Goal: Information Seeking & Learning: Learn about a topic

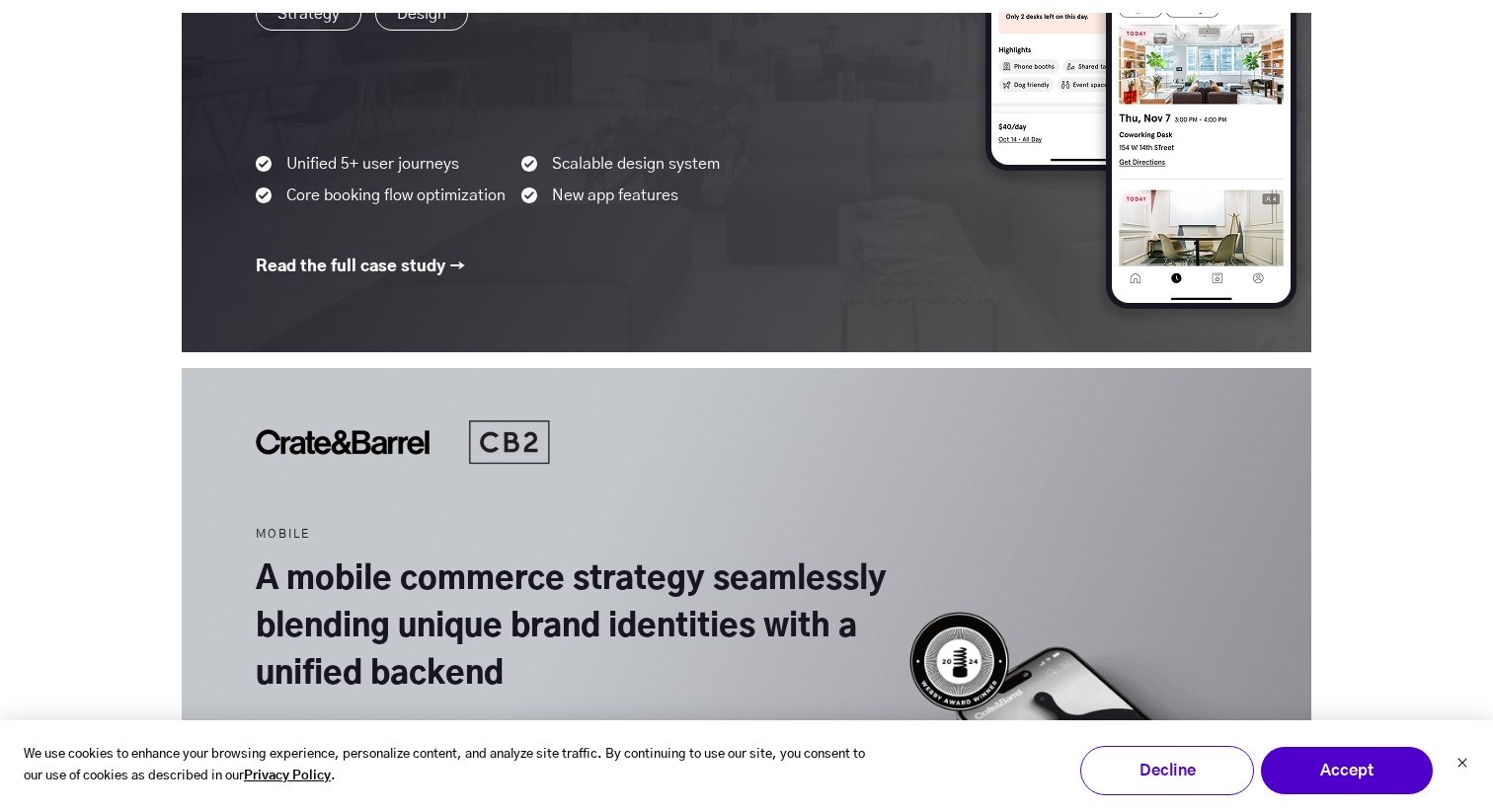
scroll to position [2399, 0]
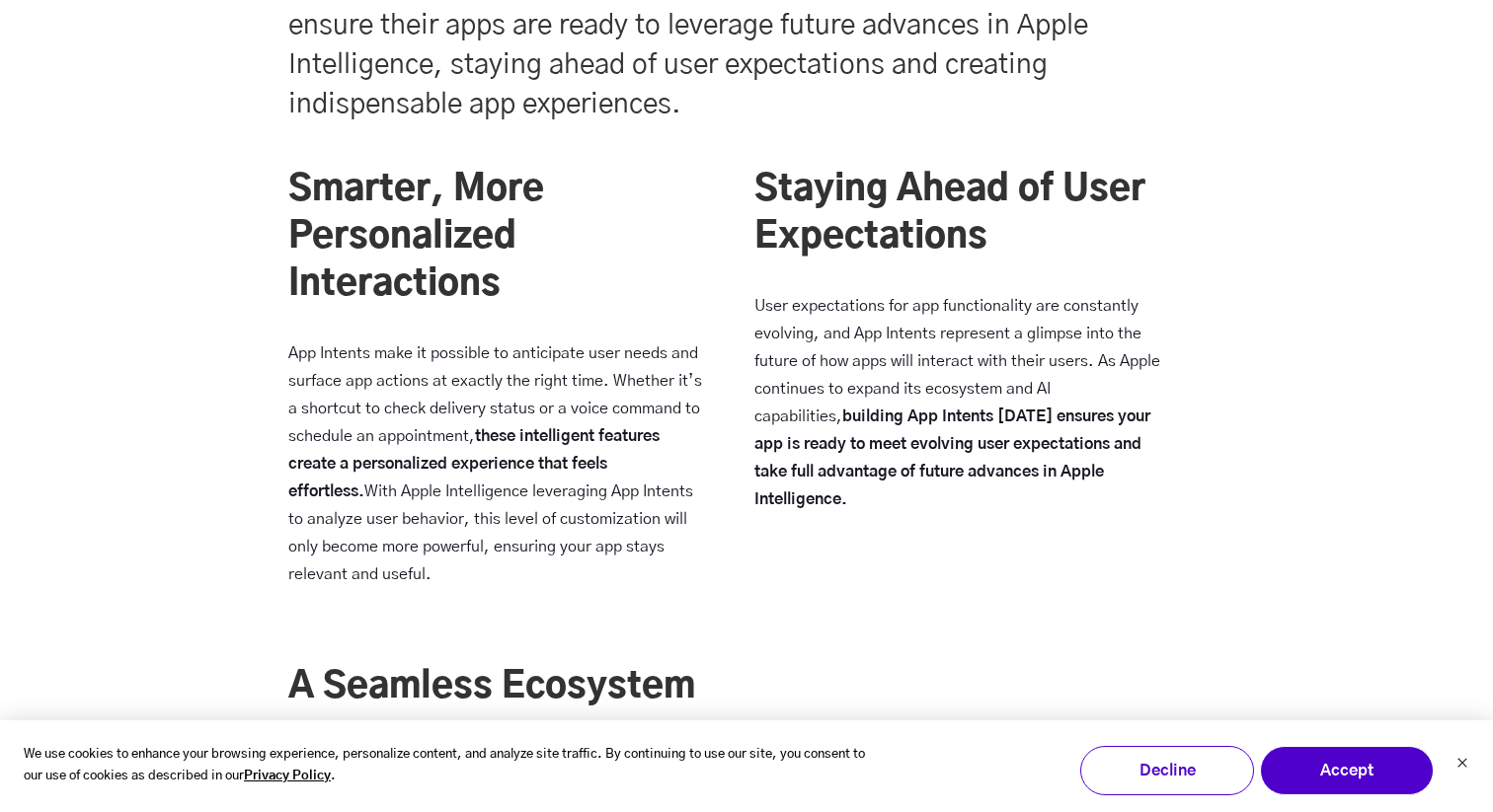
scroll to position [6197, 0]
click at [393, 404] on p "App Intents make it possible to anticipate user needs and surface app actions a…" at bounding box center [497, 465] width 419 height 249
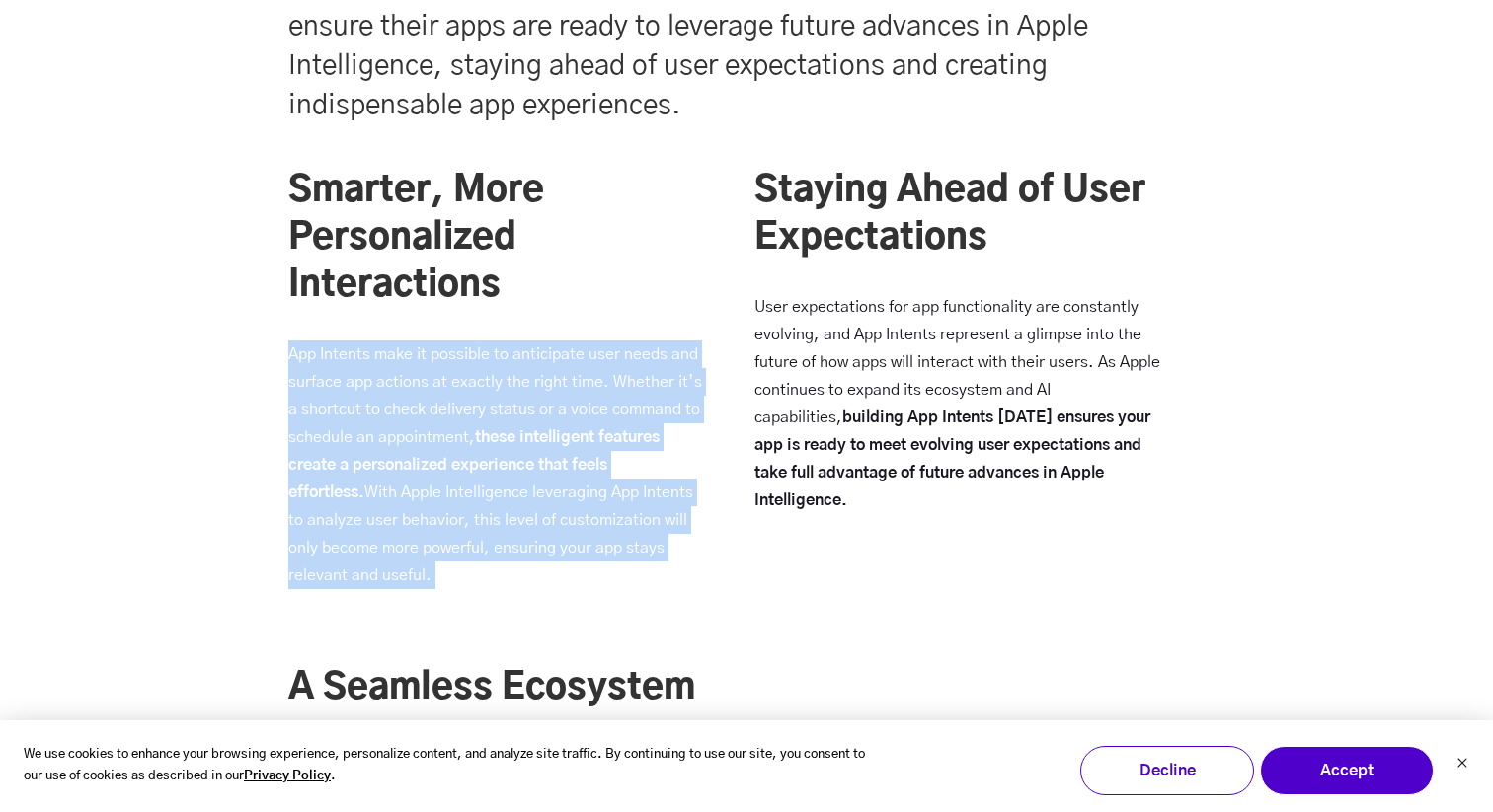
click at [441, 461] on strong "these intelligent features create a personalized experience that feels effortle…" at bounding box center [473, 464] width 371 height 71
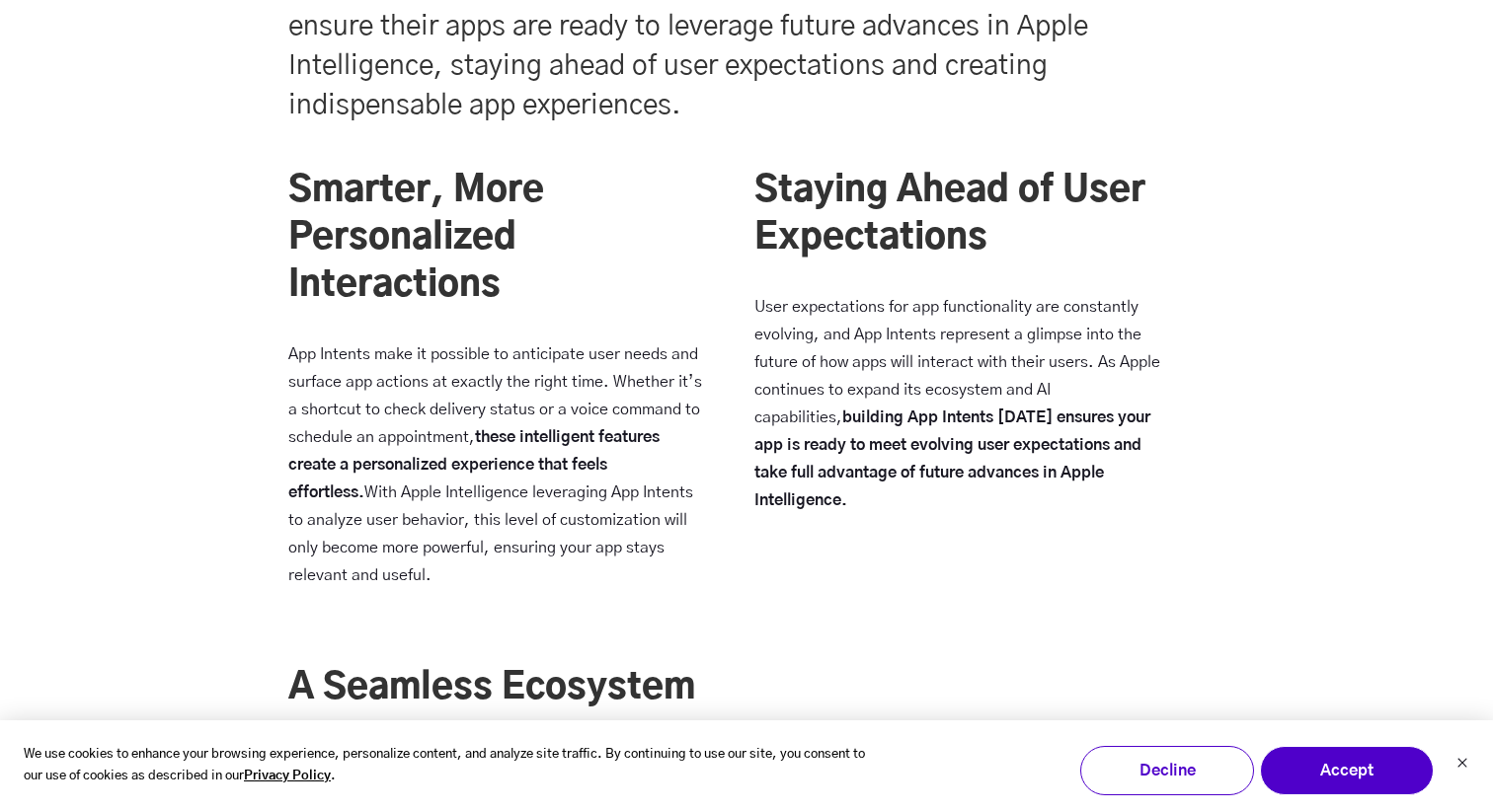
click at [441, 461] on strong "these intelligent features create a personalized experience that feels effortle…" at bounding box center [473, 464] width 371 height 71
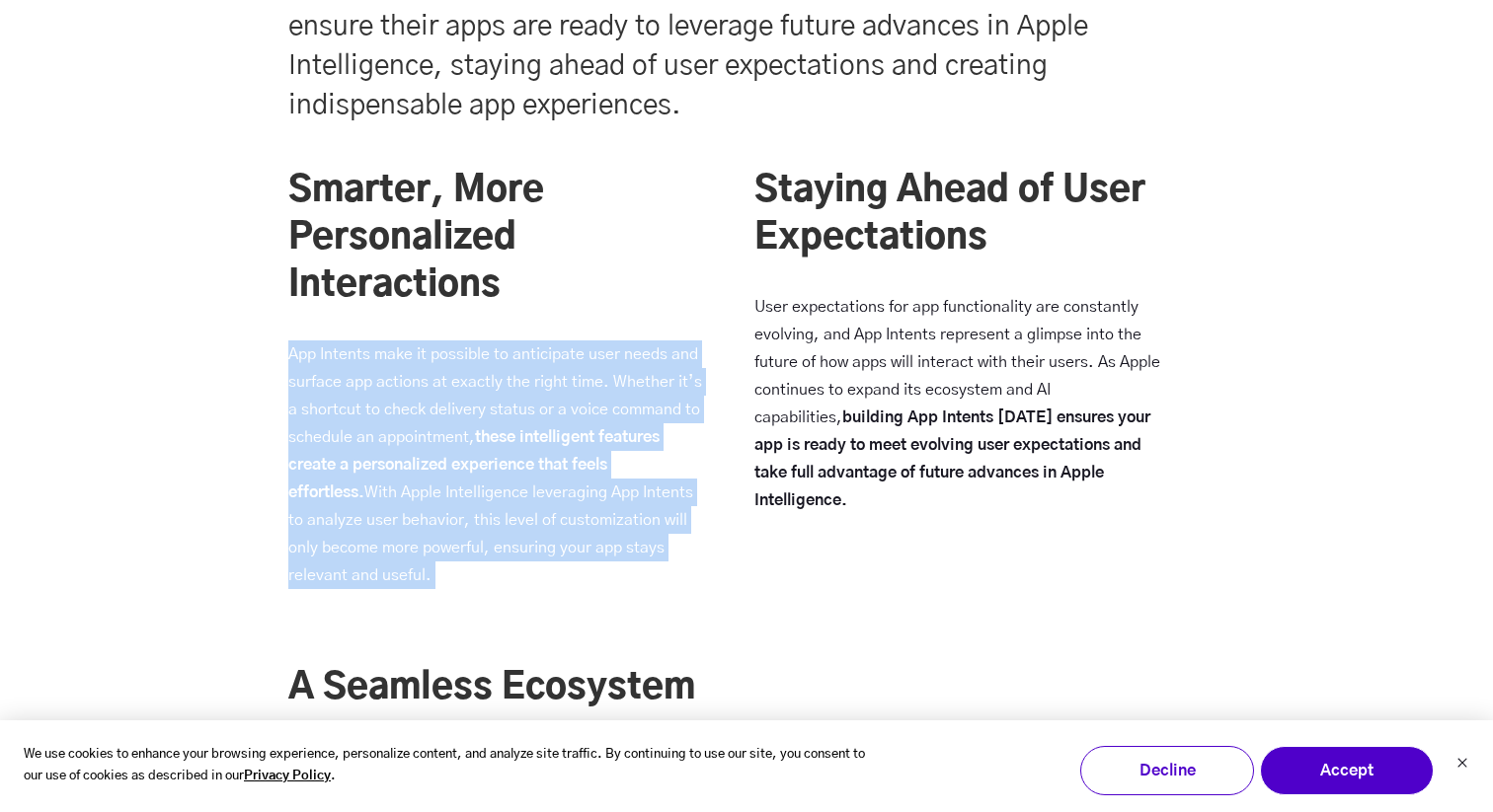
click at [435, 505] on p "App Intents make it possible to anticipate user needs and surface app actions a…" at bounding box center [497, 465] width 419 height 249
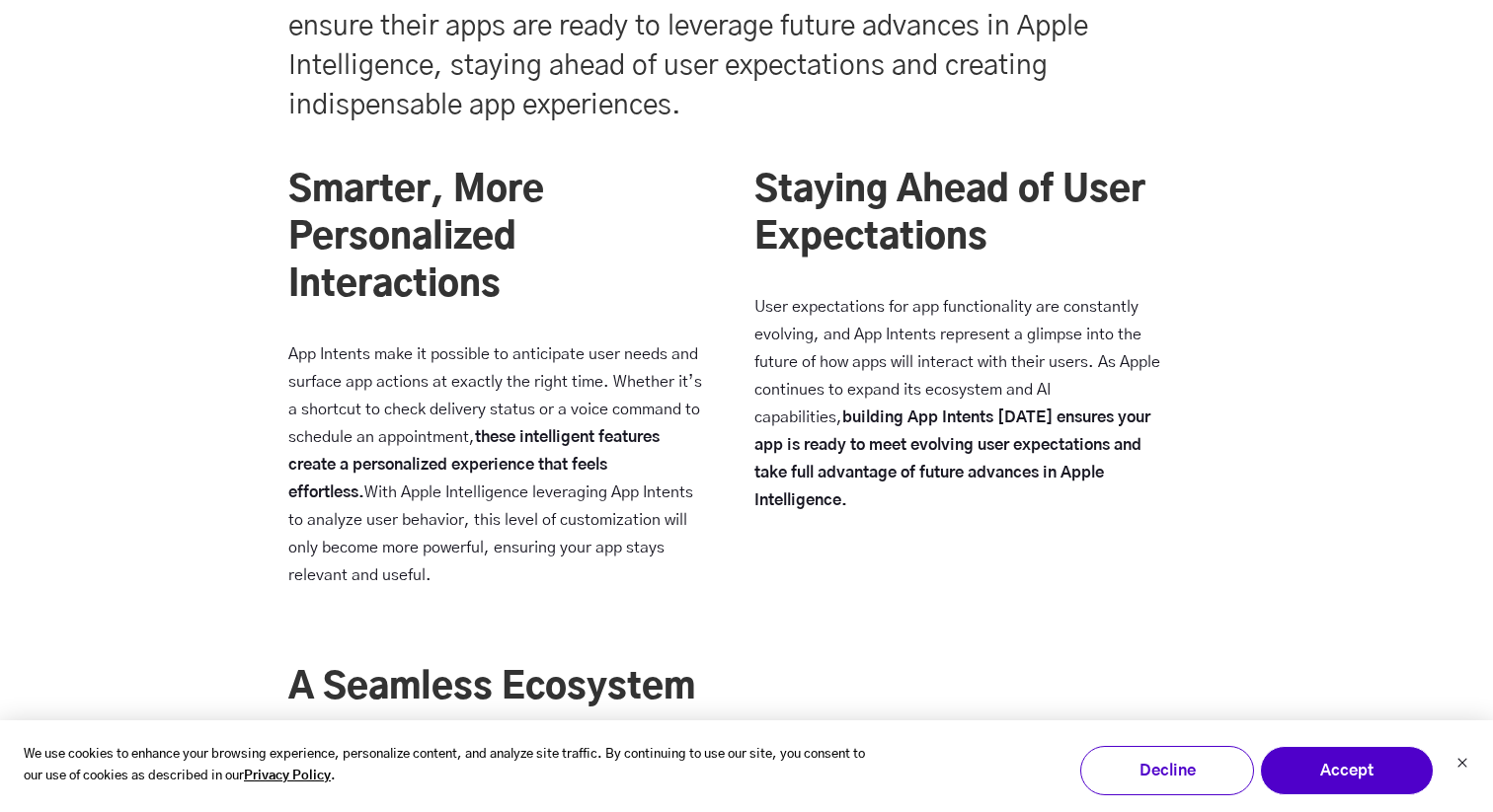
click at [435, 505] on p "App Intents make it possible to anticipate user needs and surface app actions a…" at bounding box center [497, 465] width 419 height 249
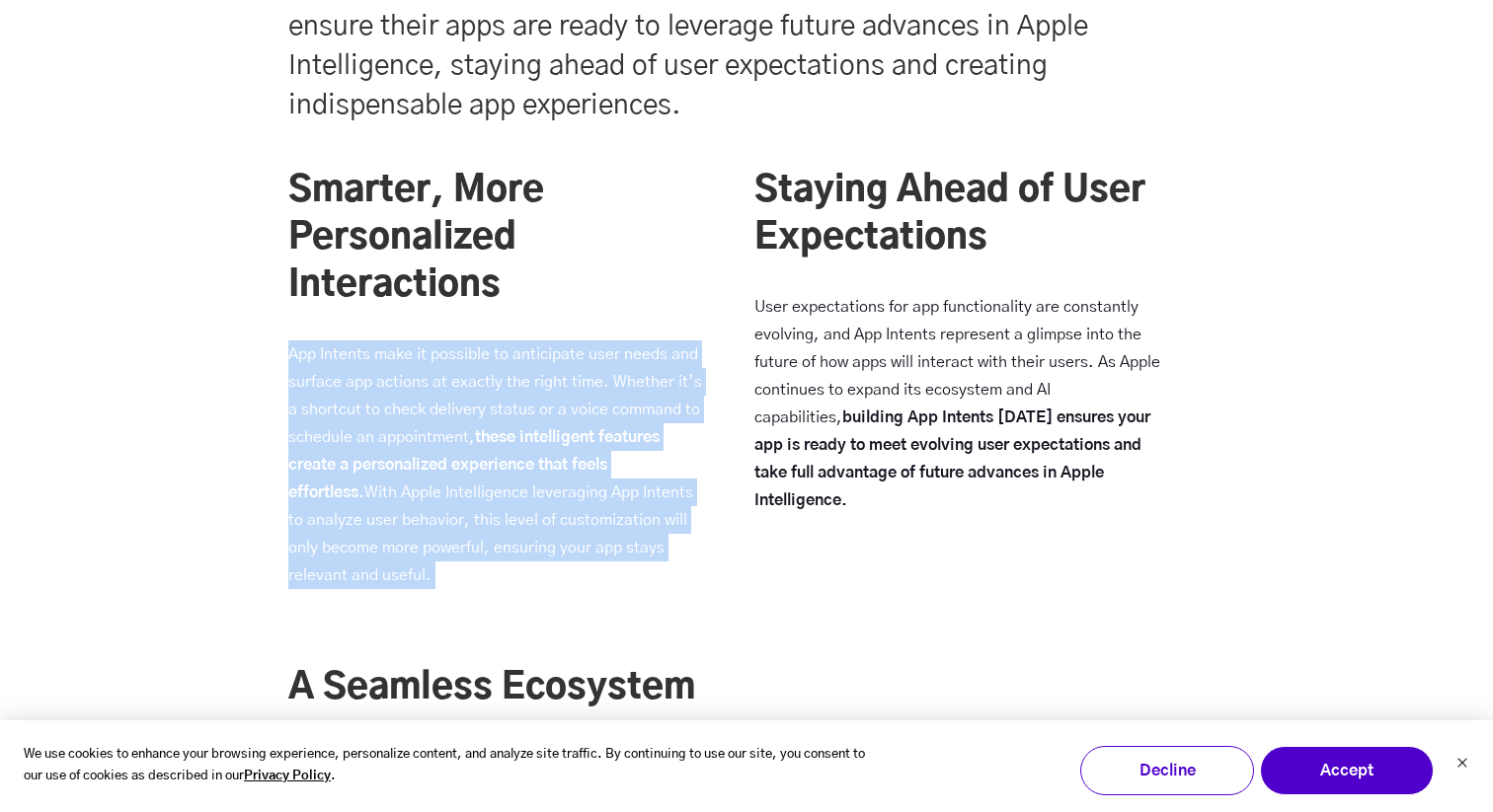
click at [881, 302] on p "User expectations for app functionality are constantly evolving, and App Intent…" at bounding box center [964, 404] width 419 height 221
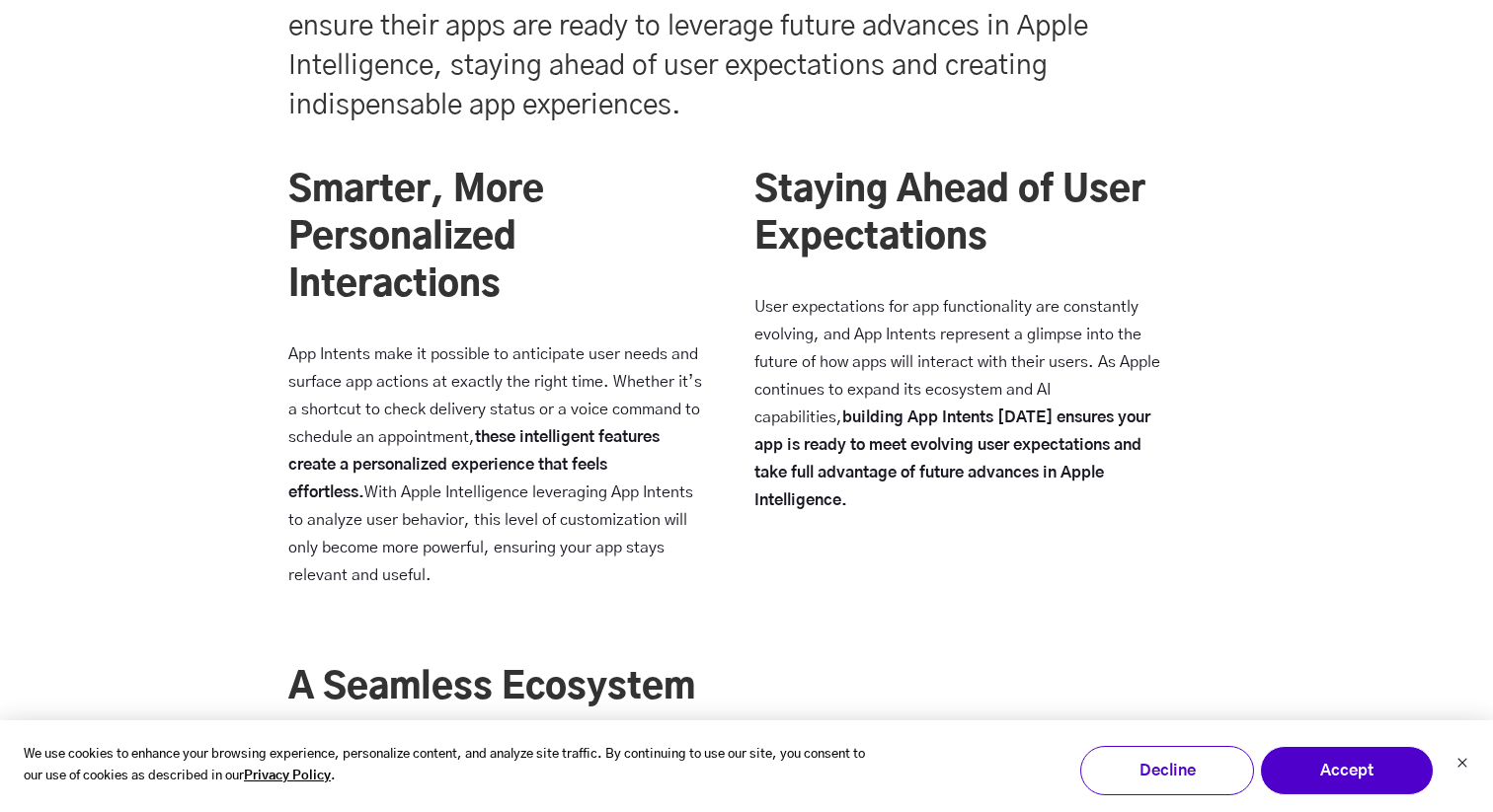
click at [881, 302] on p "User expectations for app functionality are constantly evolving, and App Intent…" at bounding box center [964, 404] width 419 height 221
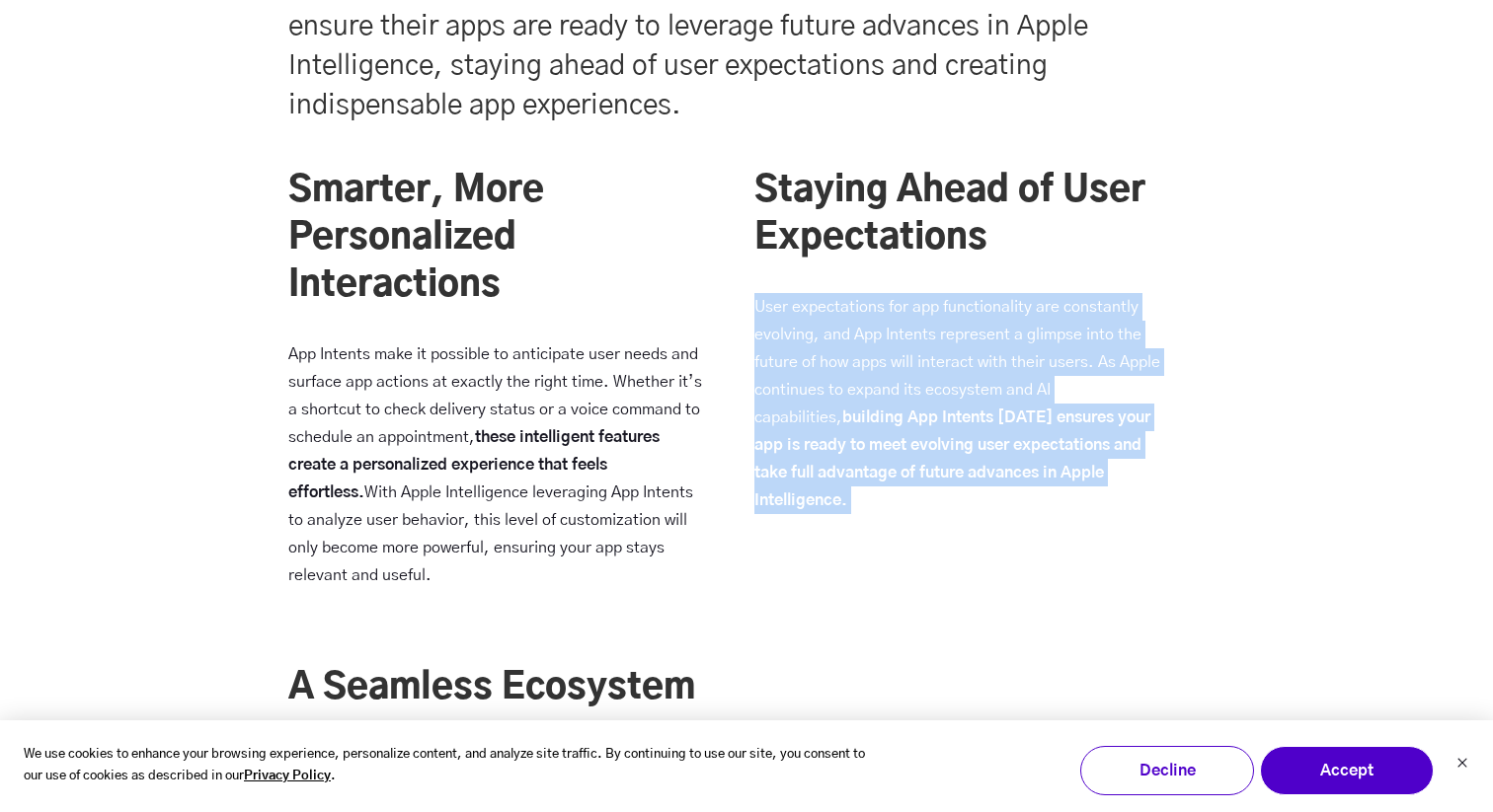
click at [875, 345] on p "User expectations for app functionality are constantly evolving, and App Intent…" at bounding box center [964, 404] width 419 height 221
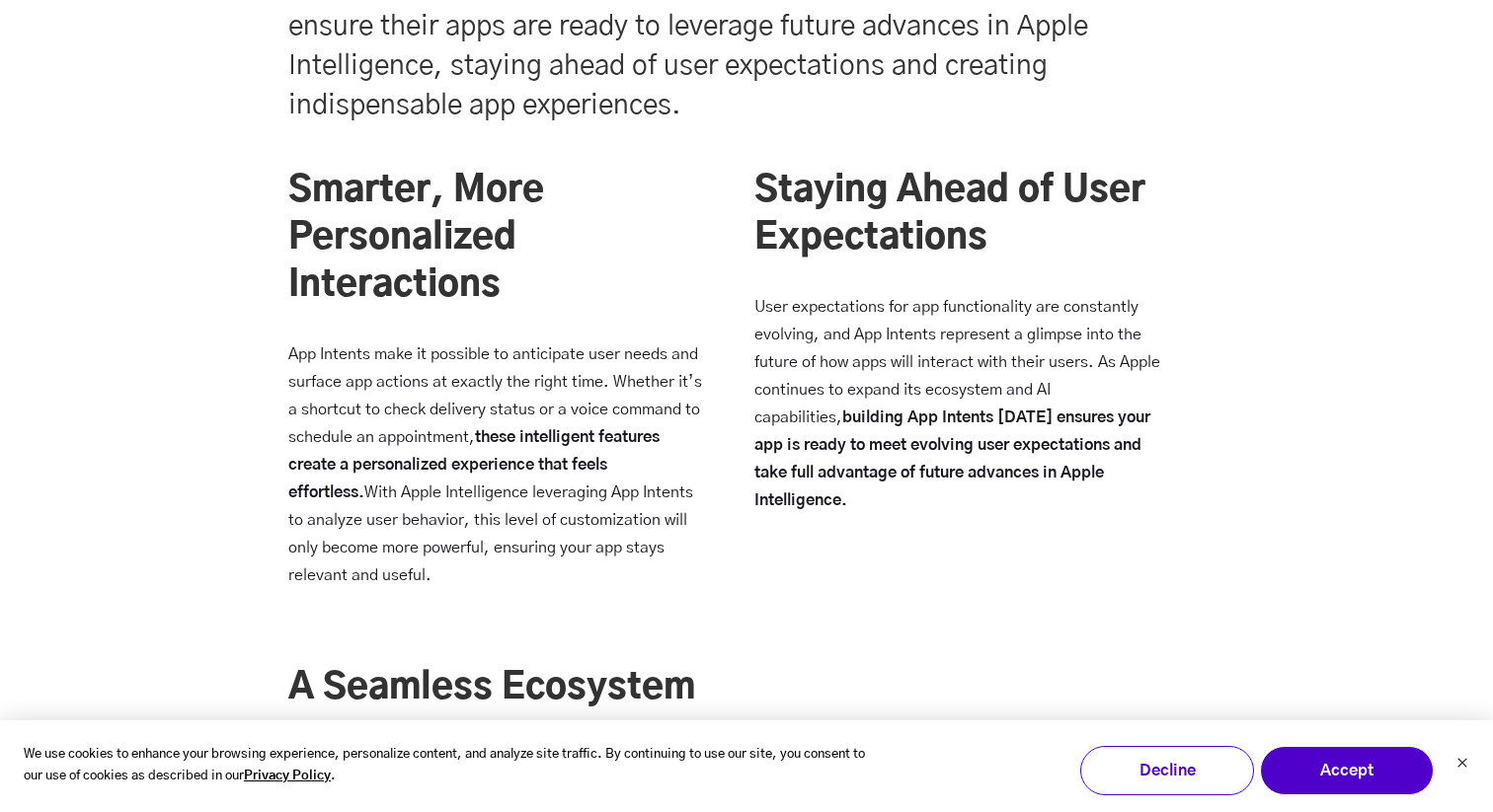
click at [875, 345] on p "User expectations for app functionality are constantly evolving, and App Intent…" at bounding box center [964, 404] width 419 height 221
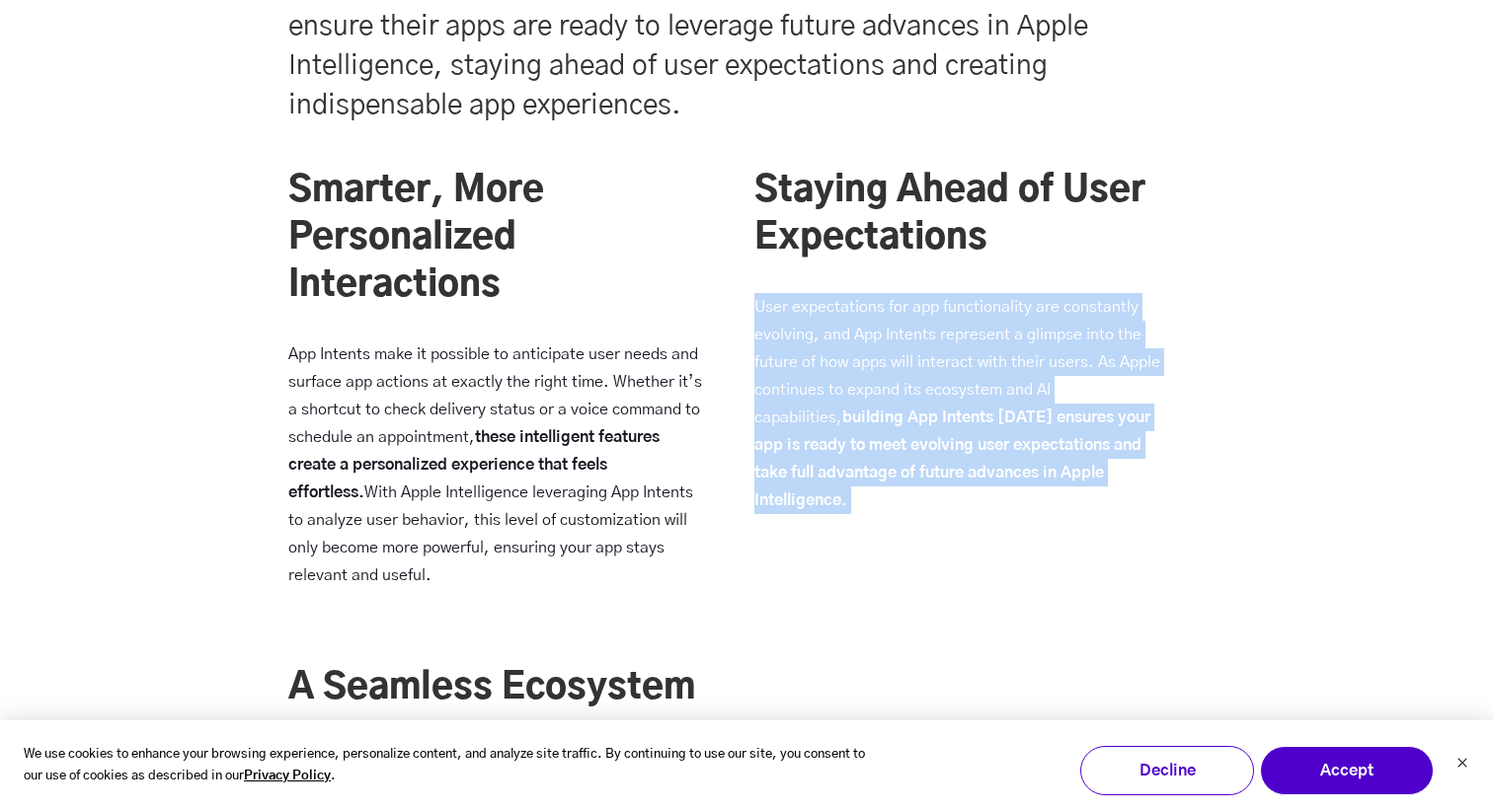
click at [901, 355] on p "User expectations for app functionality are constantly evolving, and App Intent…" at bounding box center [964, 404] width 419 height 221
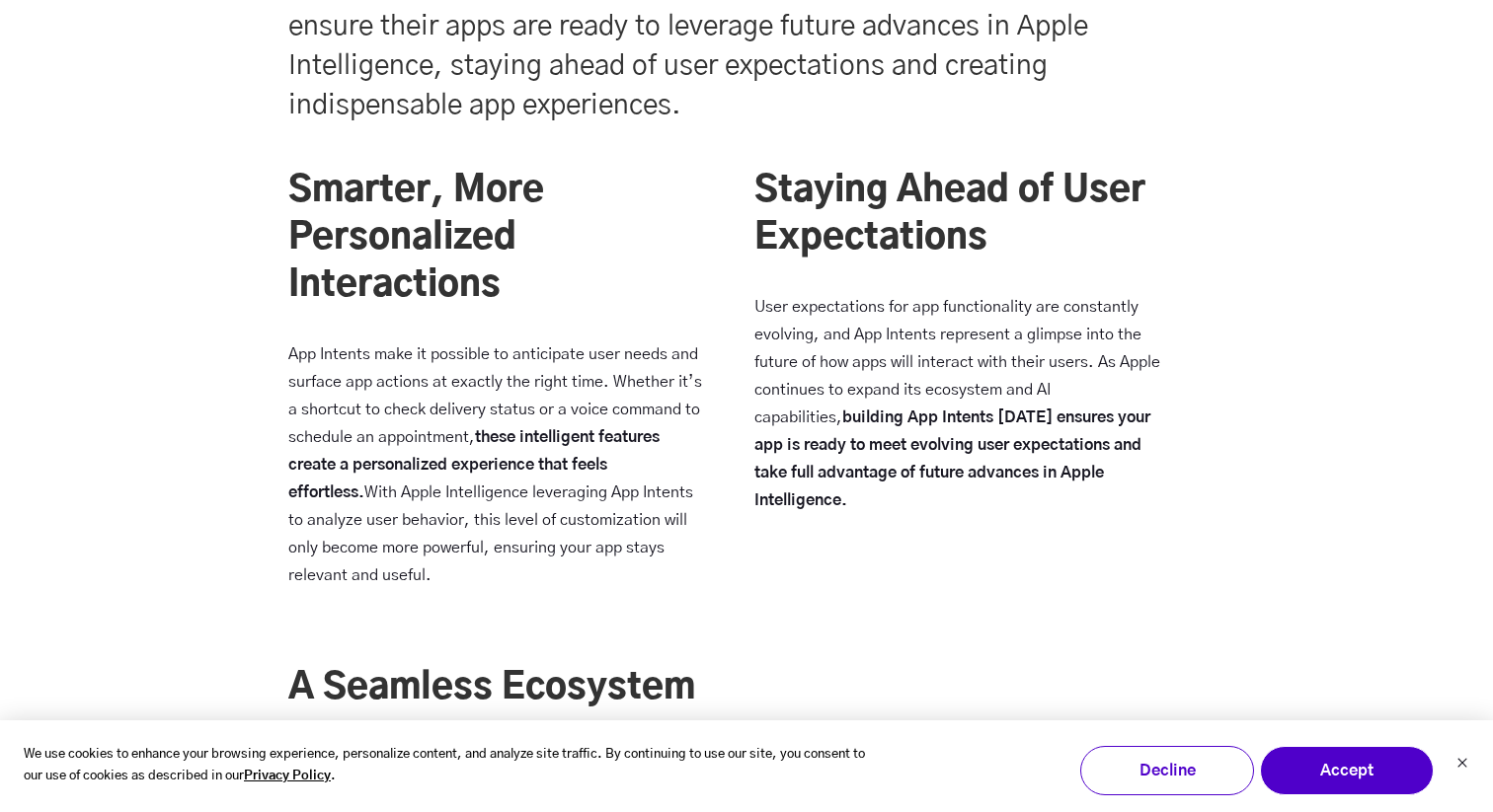
click at [901, 355] on p "User expectations for app functionality are constantly evolving, and App Intent…" at bounding box center [964, 404] width 419 height 221
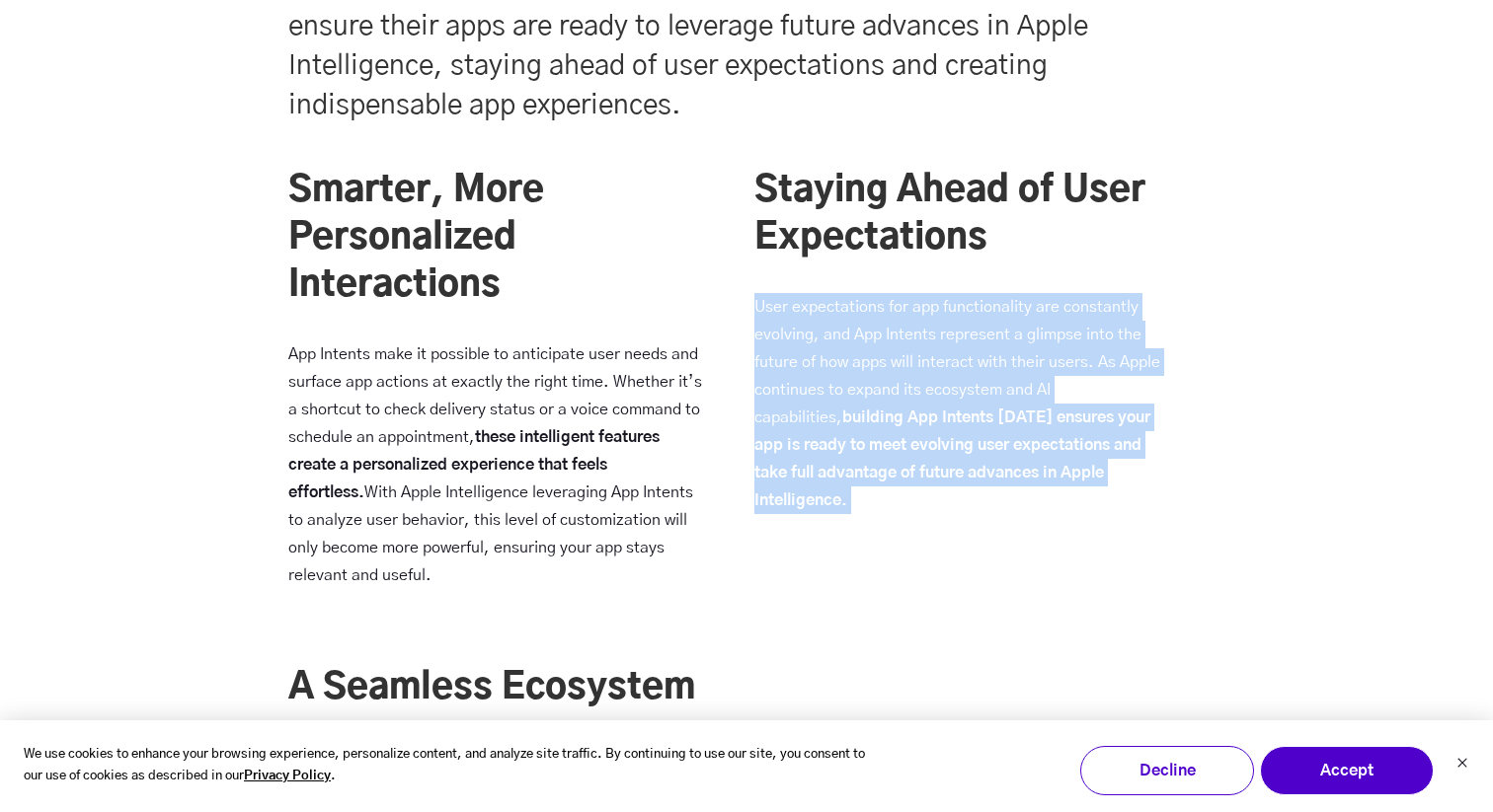
click at [889, 355] on p "User expectations for app functionality are constantly evolving, and App Intent…" at bounding box center [964, 404] width 419 height 221
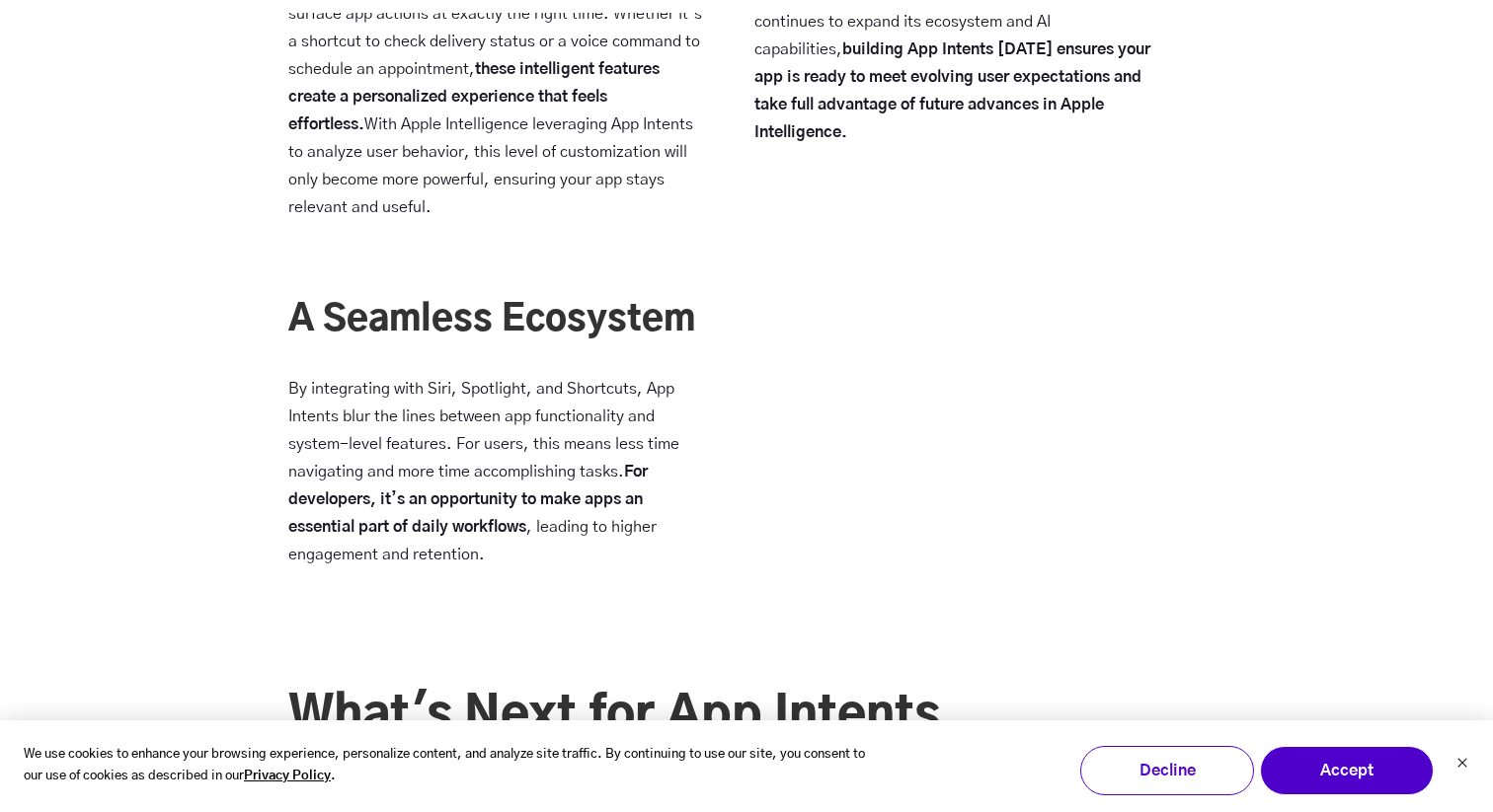
scroll to position [6556, 0]
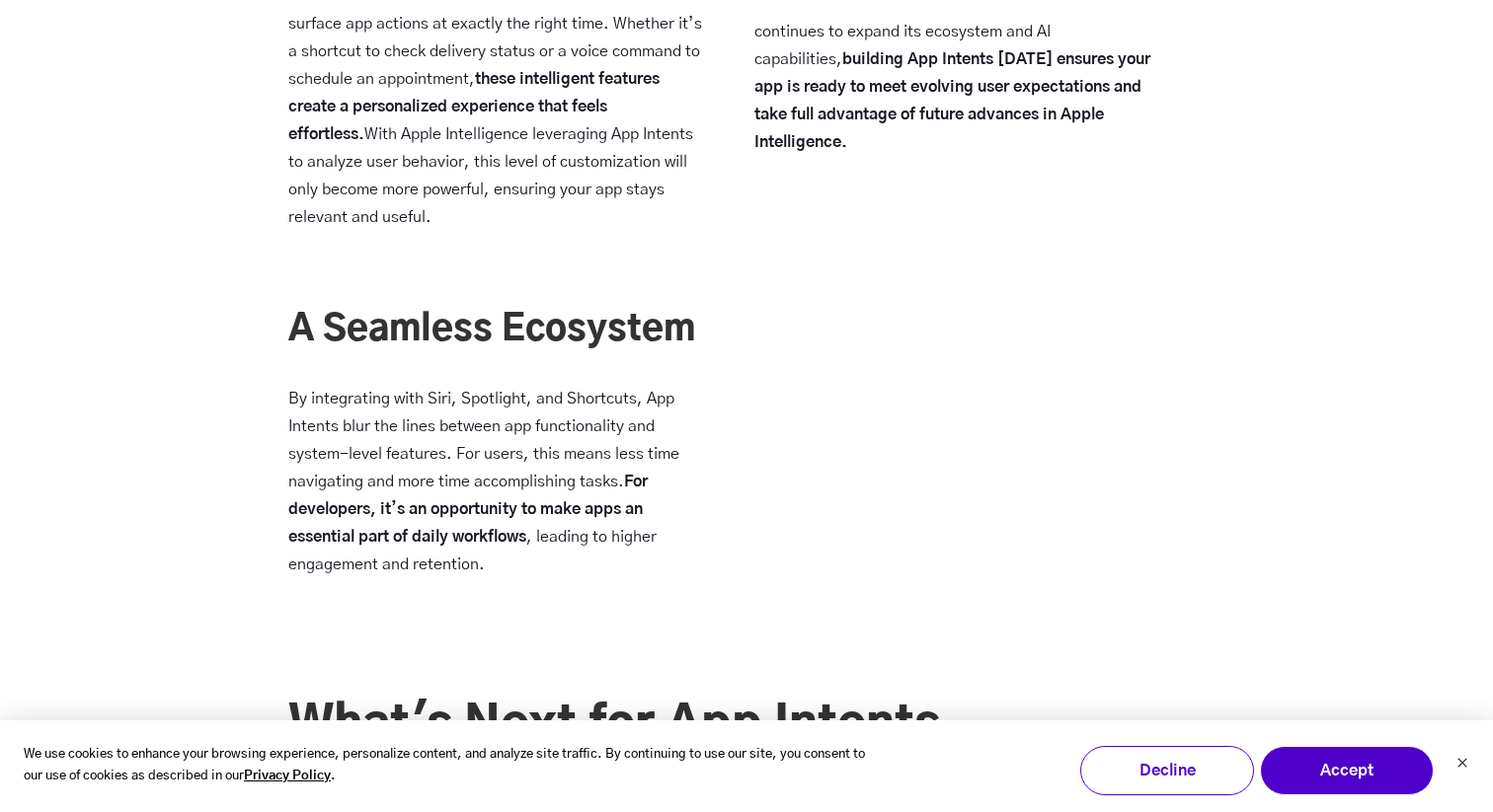
click at [442, 473] on p "By integrating with Siri, Spotlight, and Shortcuts, App Intents blur the lines …" at bounding box center [497, 481] width 419 height 193
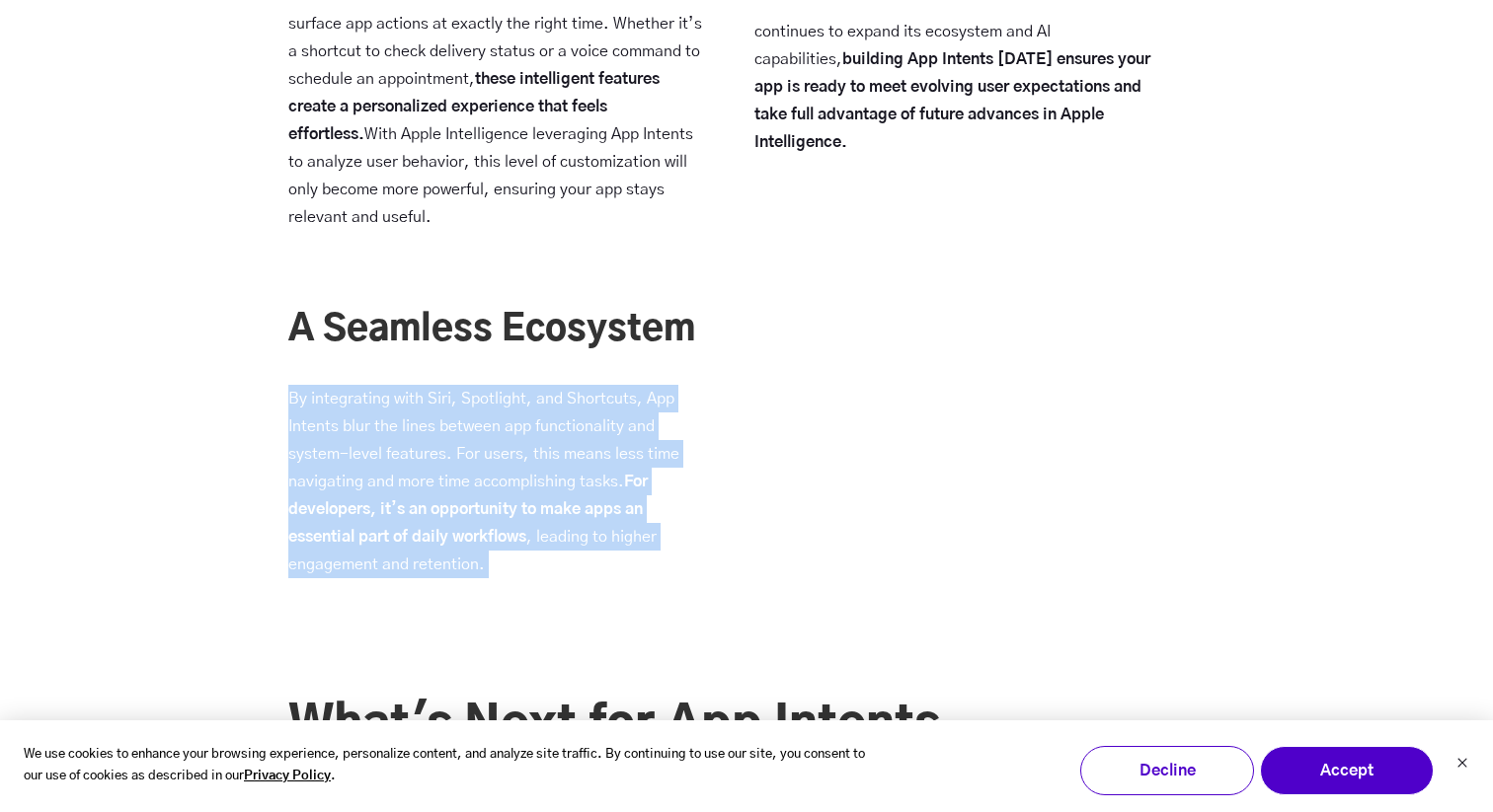
click at [456, 454] on p "By integrating with Siri, Spotlight, and Shortcuts, App Intents blur the lines …" at bounding box center [497, 481] width 419 height 193
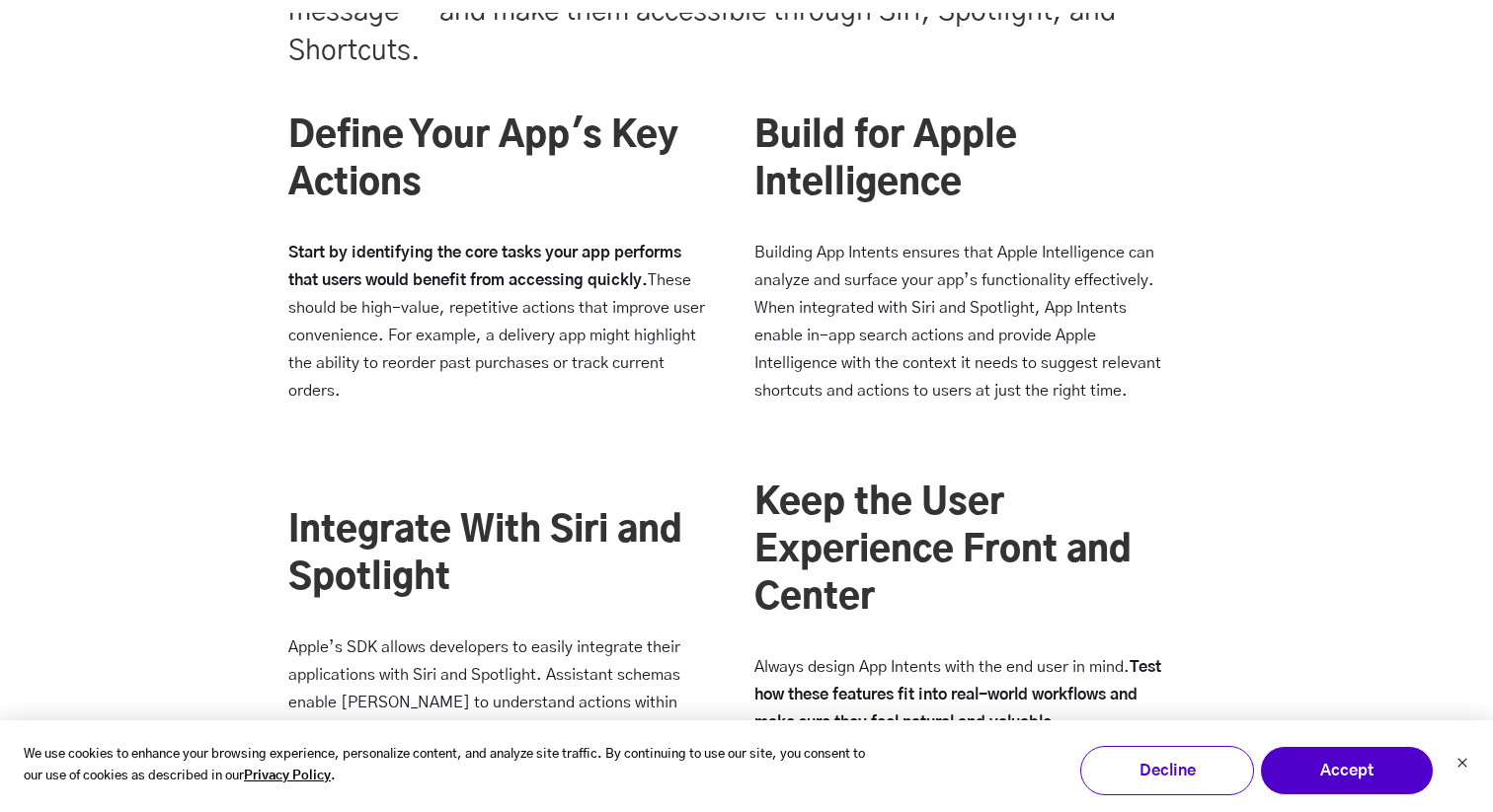
scroll to position [4698, 0]
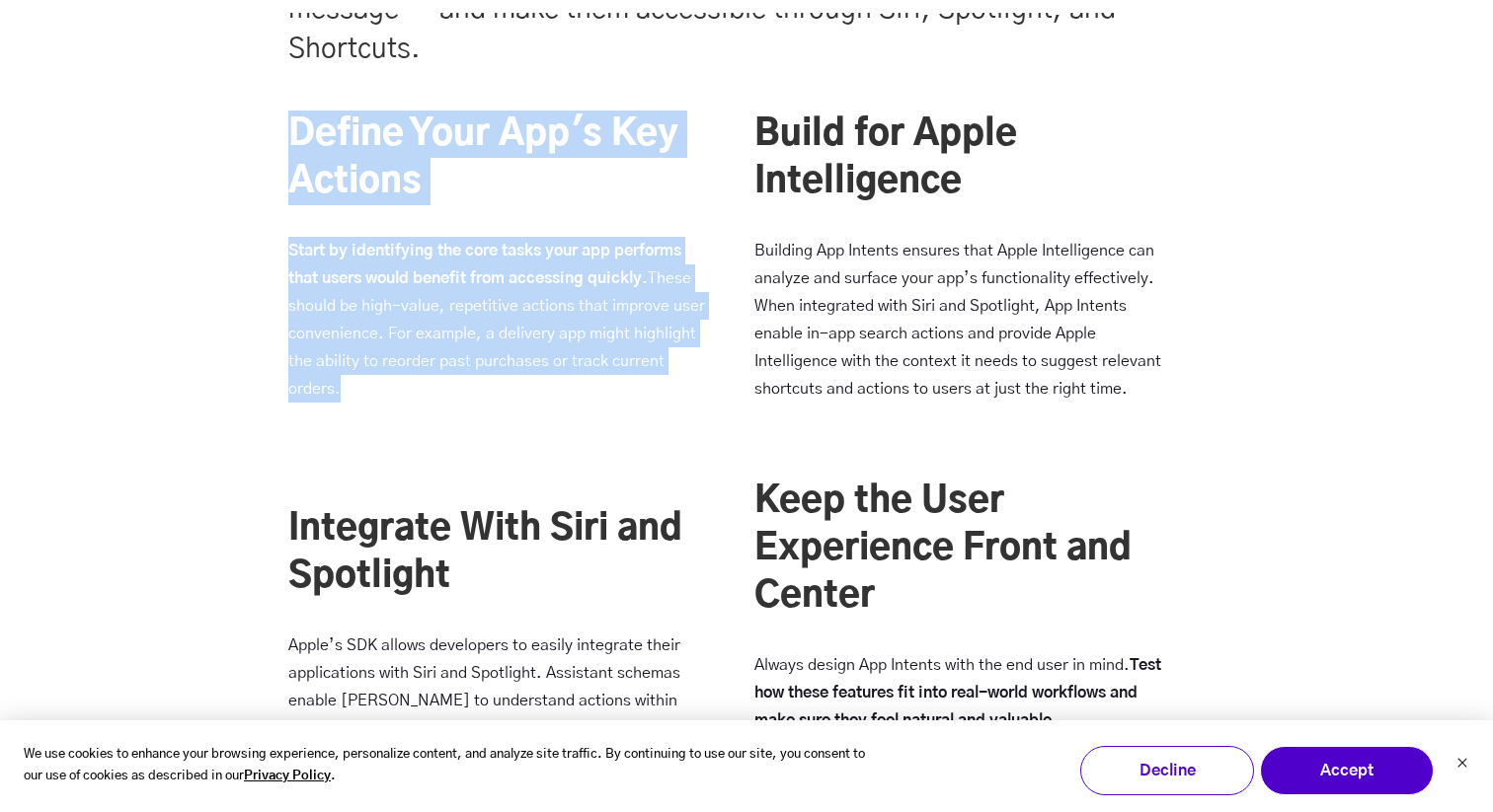
drag, startPoint x: 262, startPoint y: 126, endPoint x: 561, endPoint y: 392, distance: 400.2
click at [561, 392] on div "Define Your App's Key Actions Start by identifying the core tasks your app perf…" at bounding box center [746, 506] width 1493 height 791
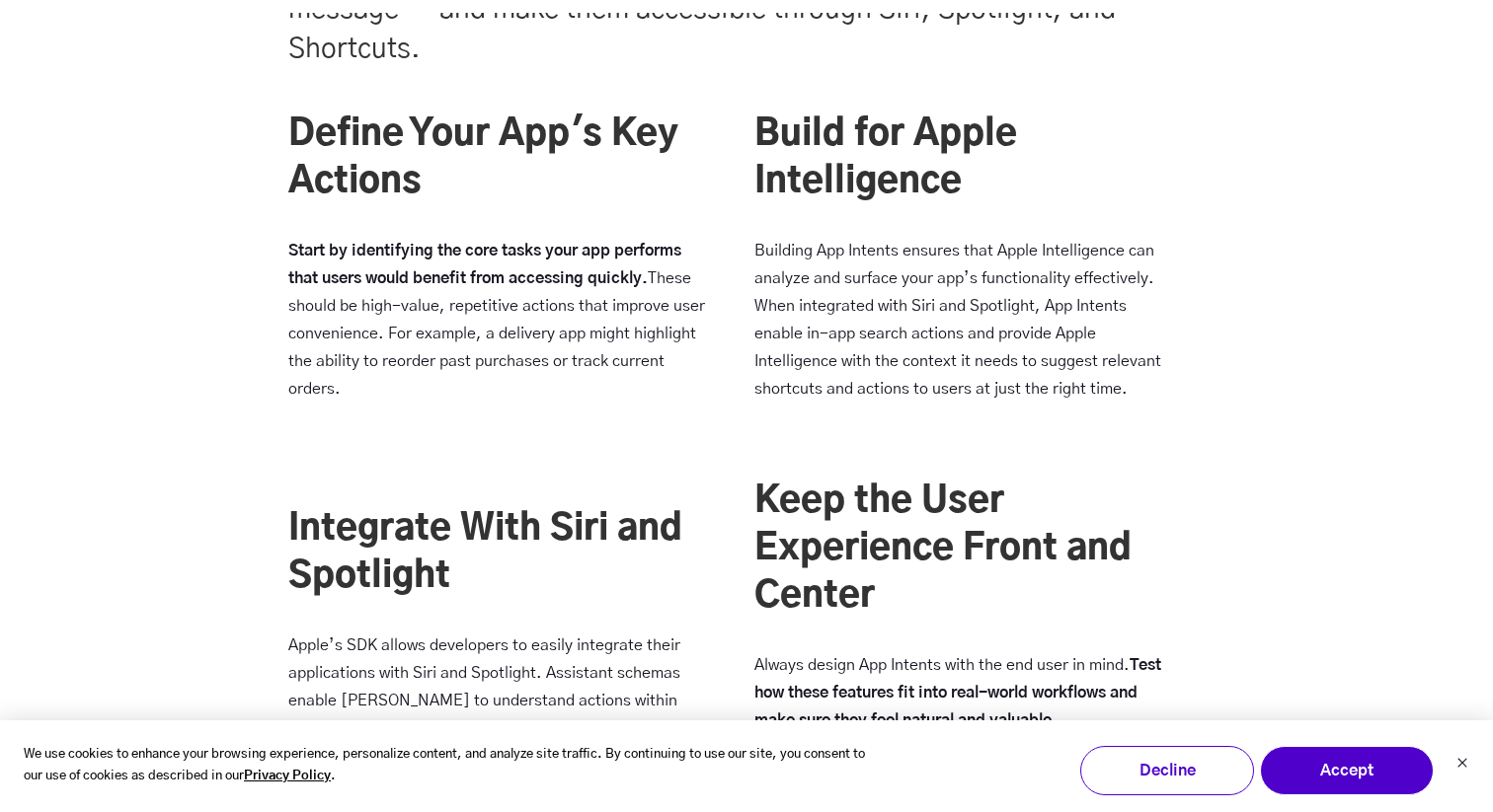
click at [565, 432] on h3 at bounding box center [497, 450] width 419 height 48
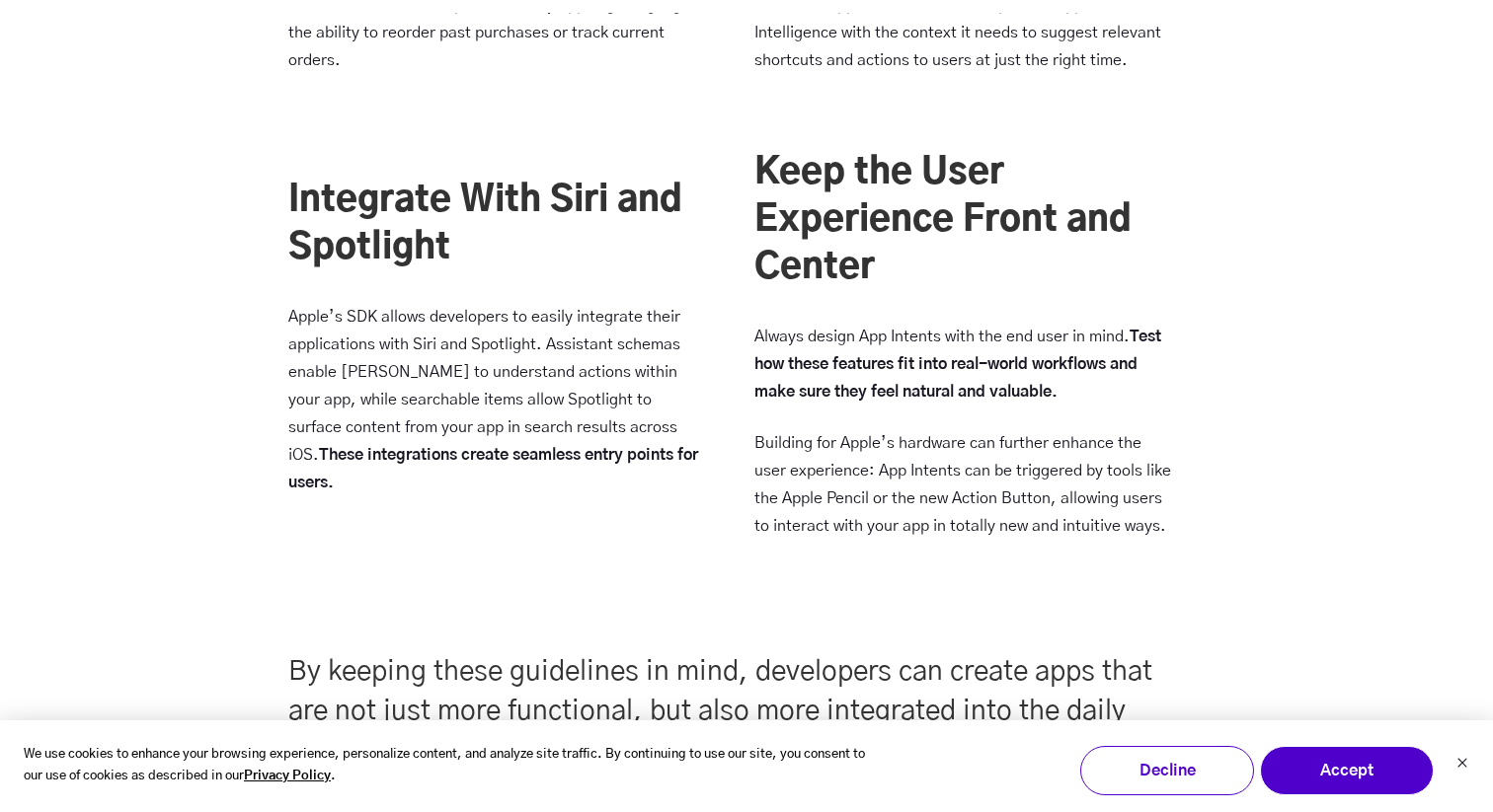
scroll to position [5029, 0]
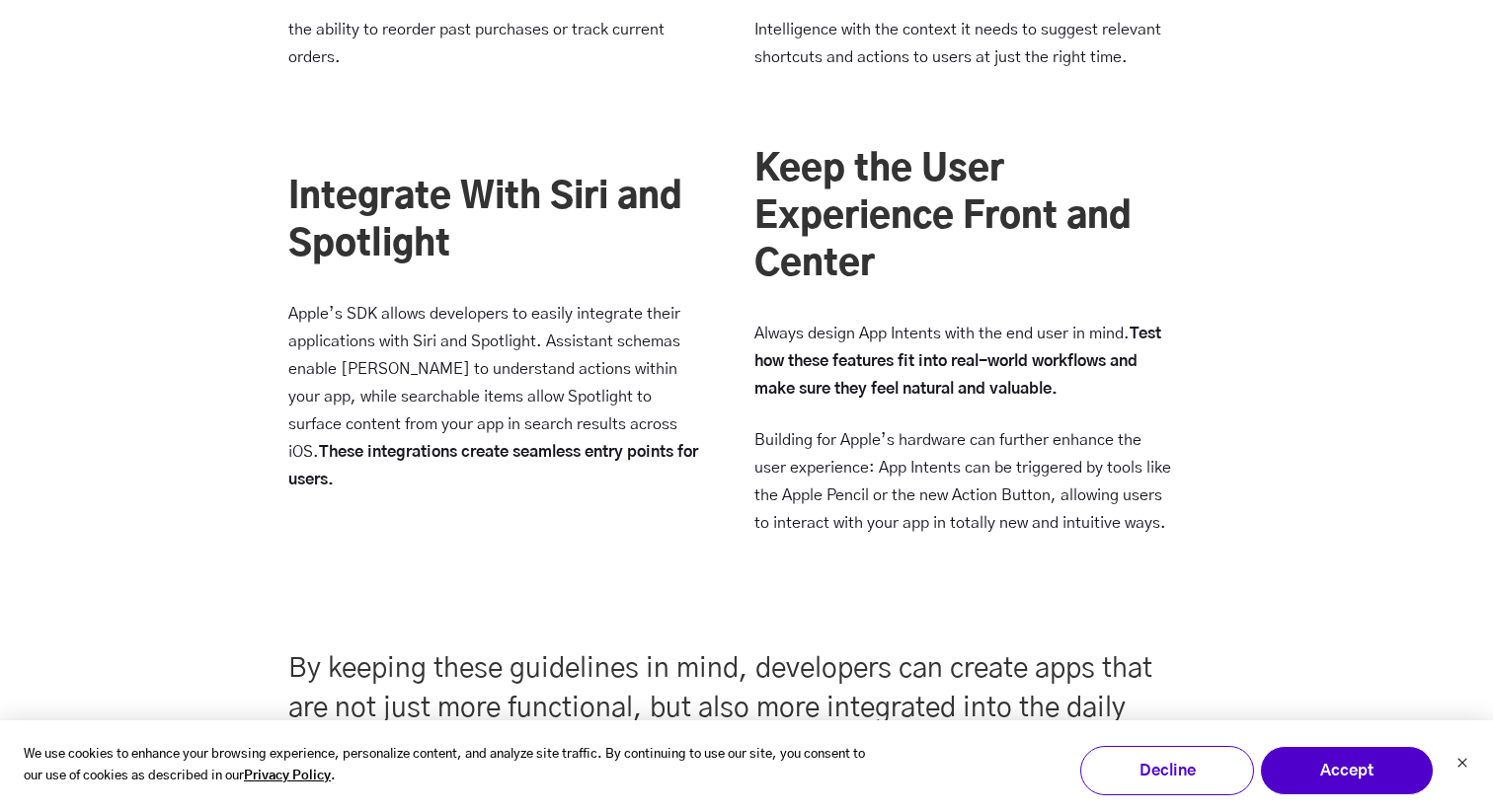
click at [775, 382] on strong "Test how these features fit into real-world workflows and make sure they feel n…" at bounding box center [958, 361] width 407 height 71
click at [774, 440] on p "Building for Apple’s hardware can further enhance the user experience: App Inte…" at bounding box center [964, 481] width 419 height 111
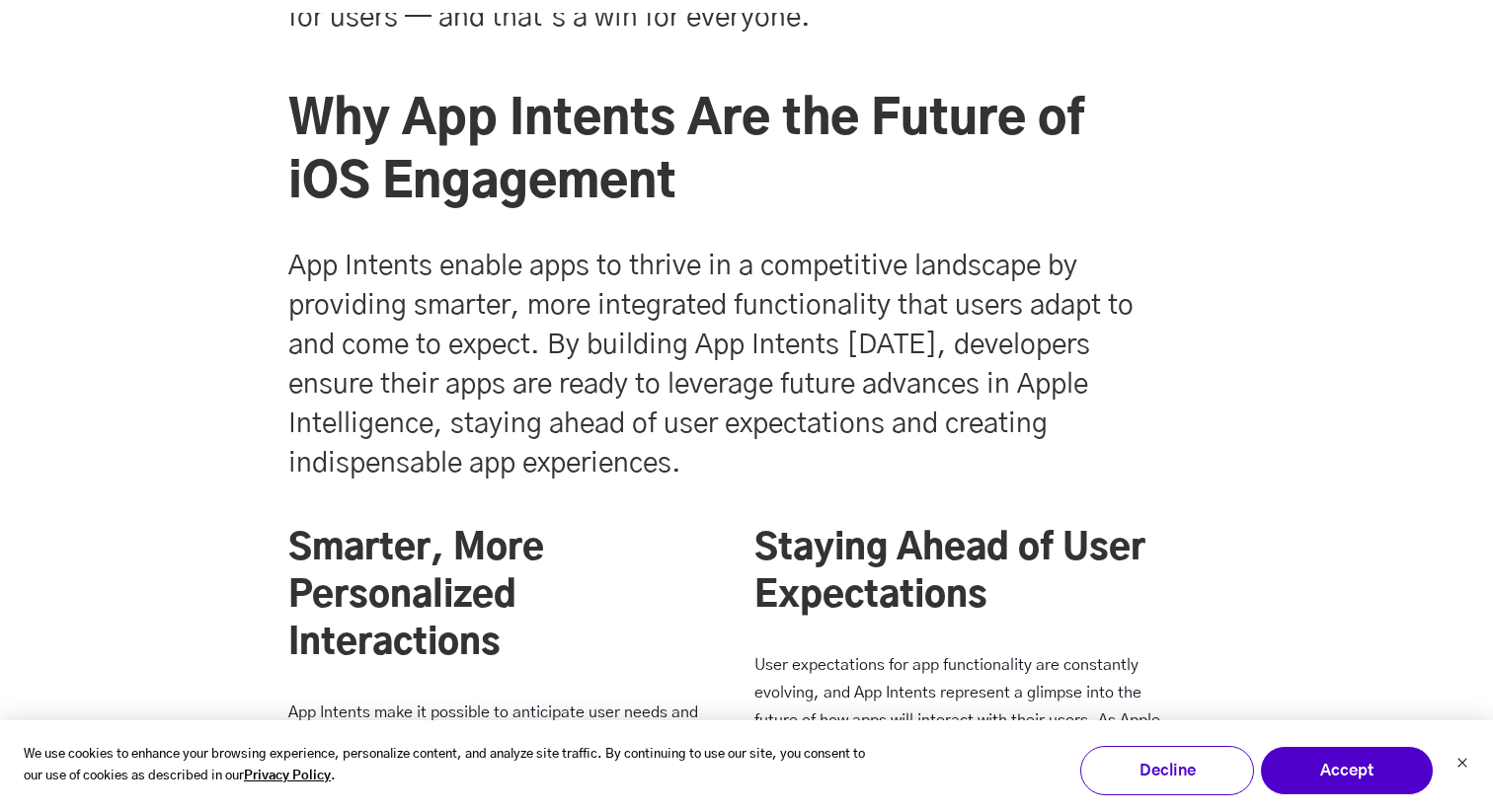
scroll to position [5840, 0]
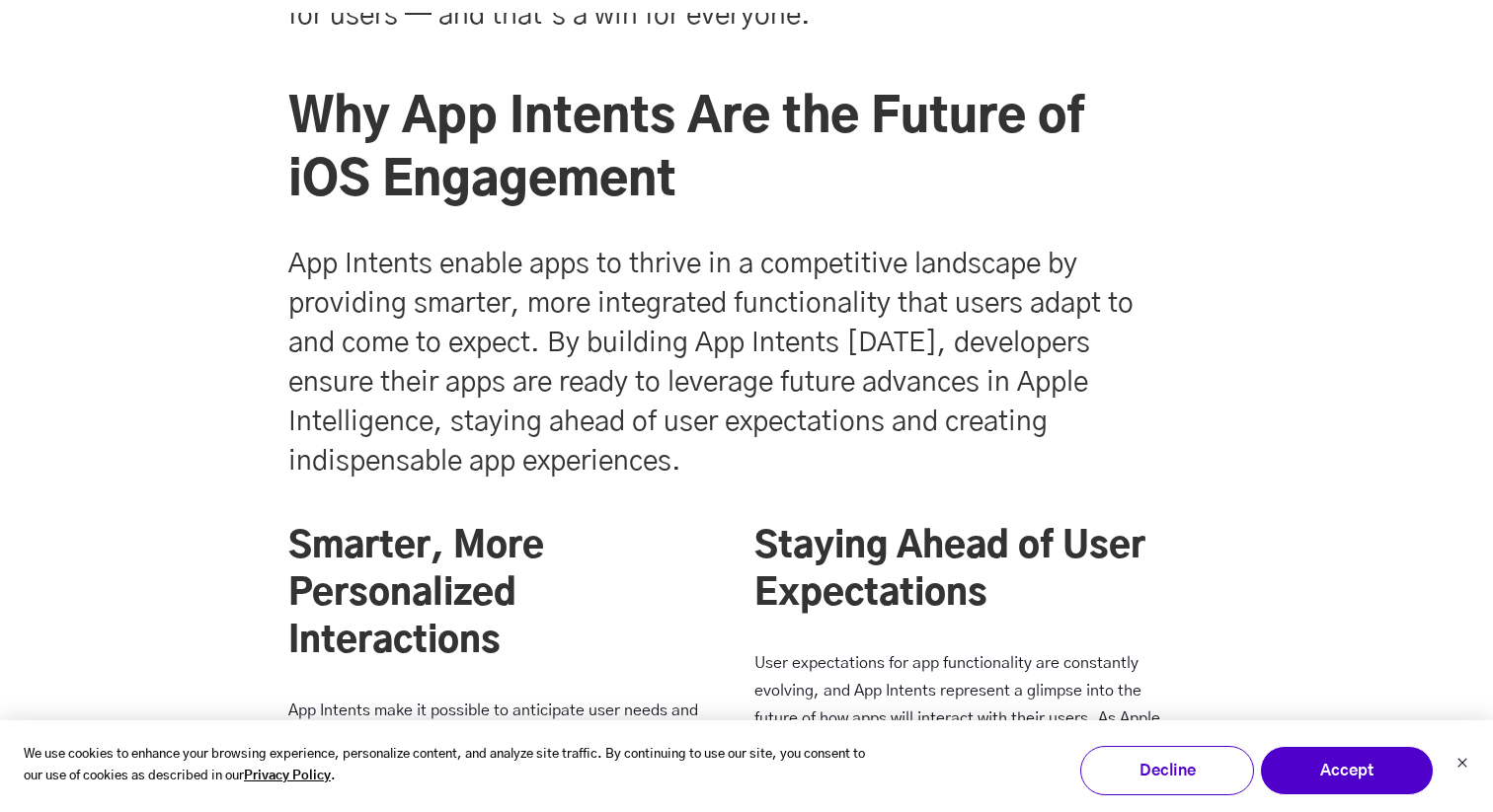
click at [593, 249] on h5 "App Intents enable apps to thrive in a competitive landscape by providing smart…" at bounding box center [731, 364] width 885 height 237
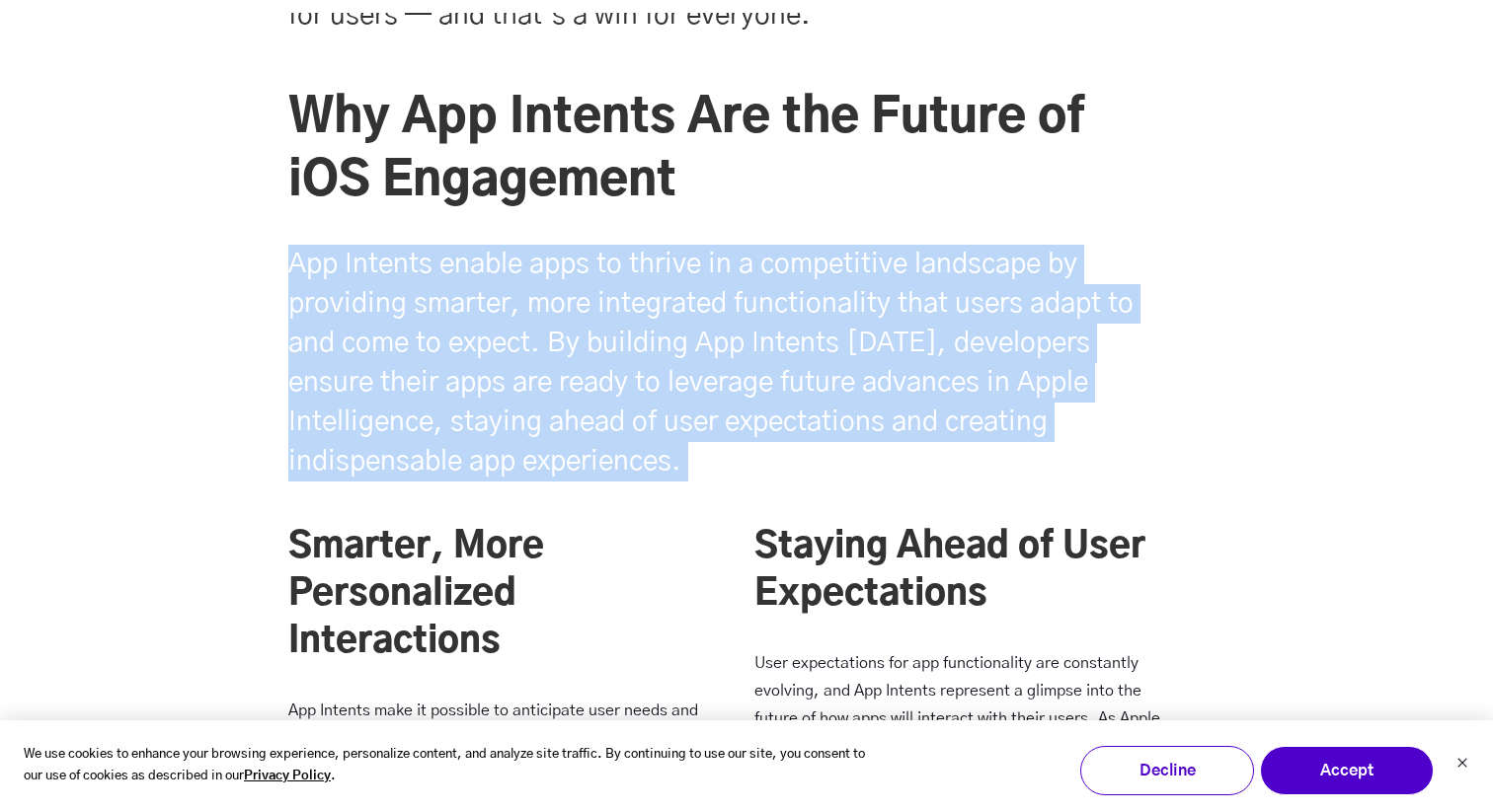
click at [590, 320] on h5 "App Intents enable apps to thrive in a competitive landscape by providing smart…" at bounding box center [731, 364] width 885 height 237
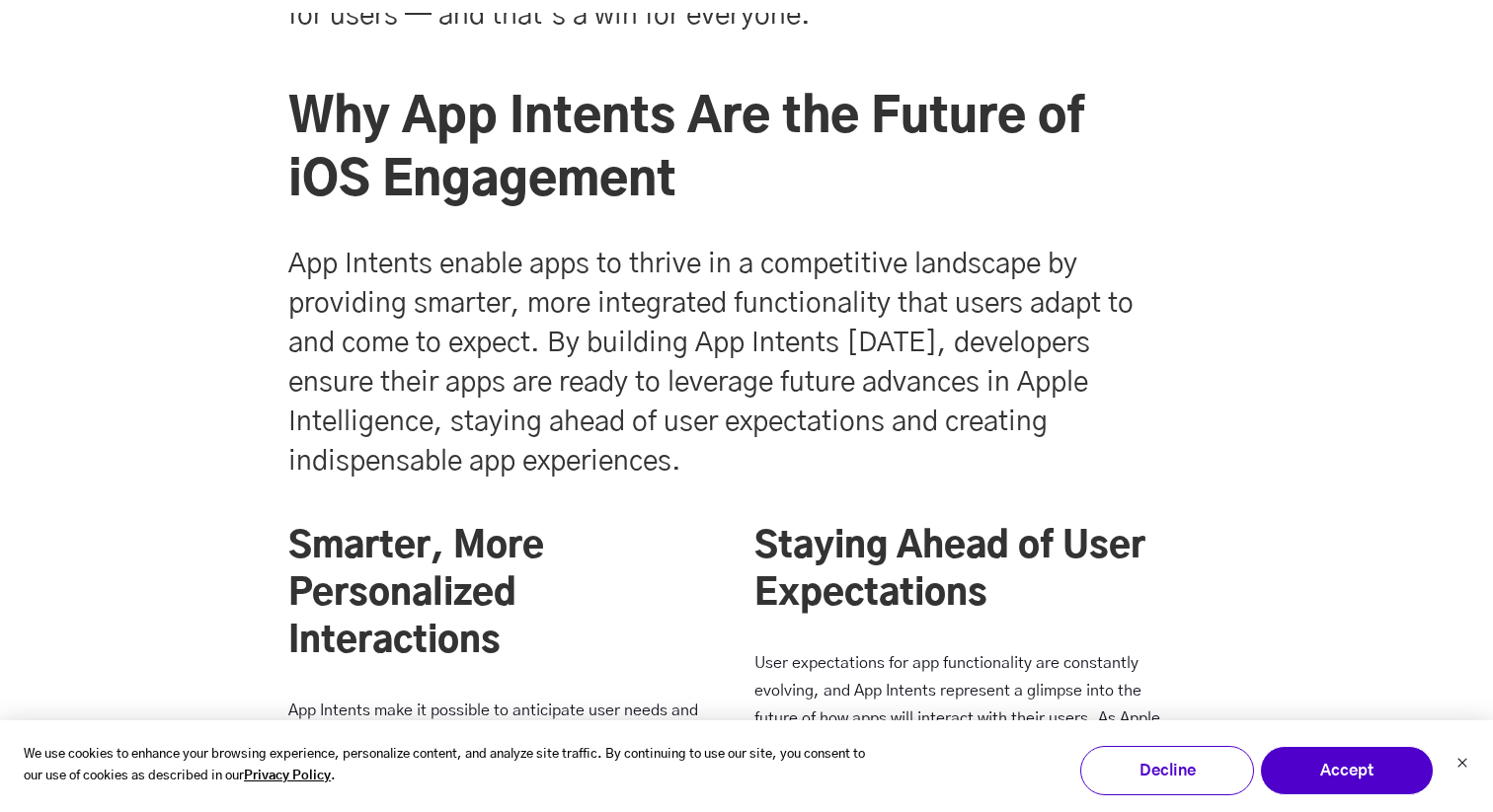
click at [590, 320] on h5 "App Intents enable apps to thrive in a competitive landscape by providing smart…" at bounding box center [731, 364] width 885 height 237
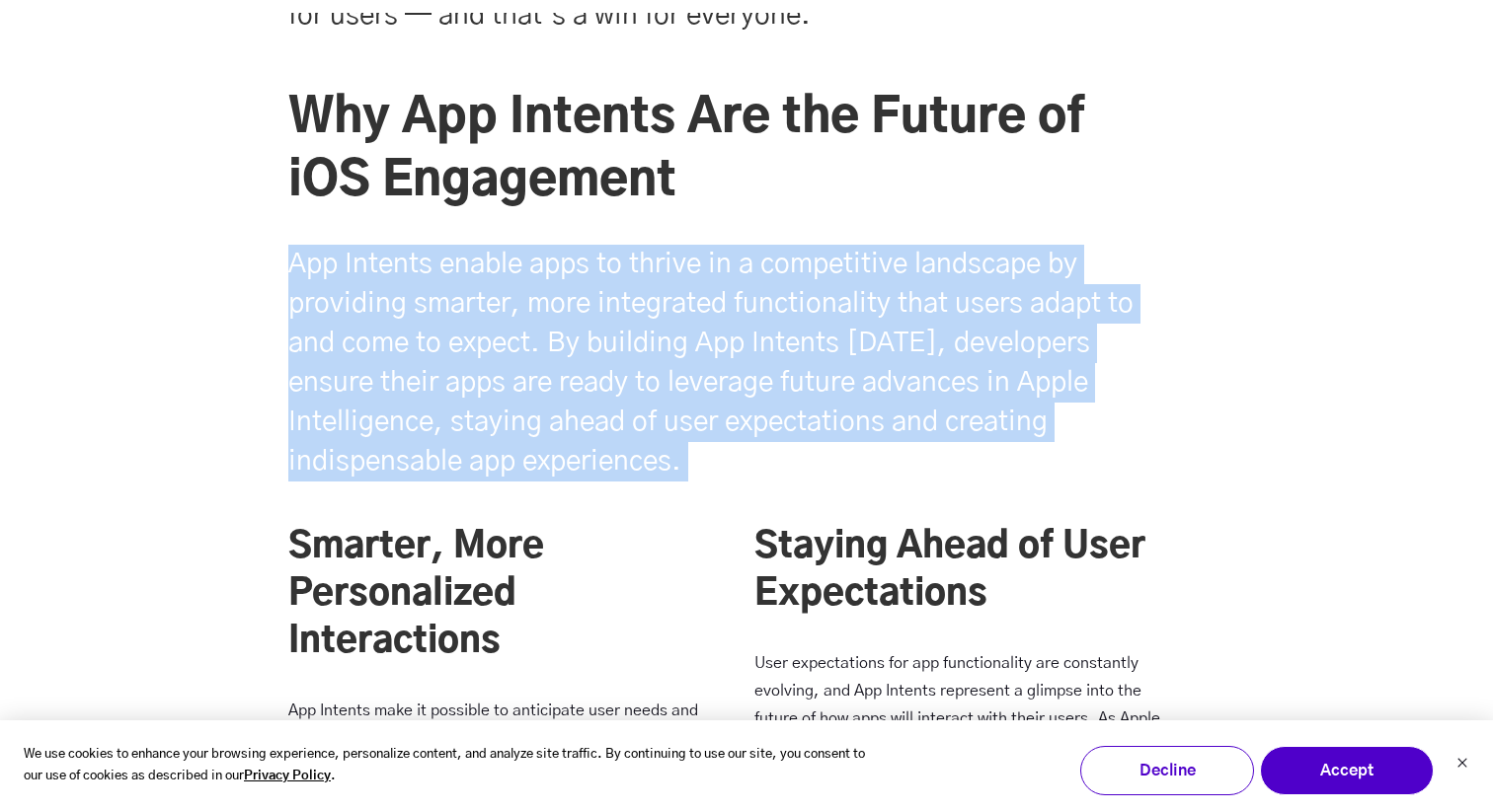
click at [622, 285] on h5 "App Intents enable apps to thrive in a competitive landscape by providing smart…" at bounding box center [731, 364] width 885 height 237
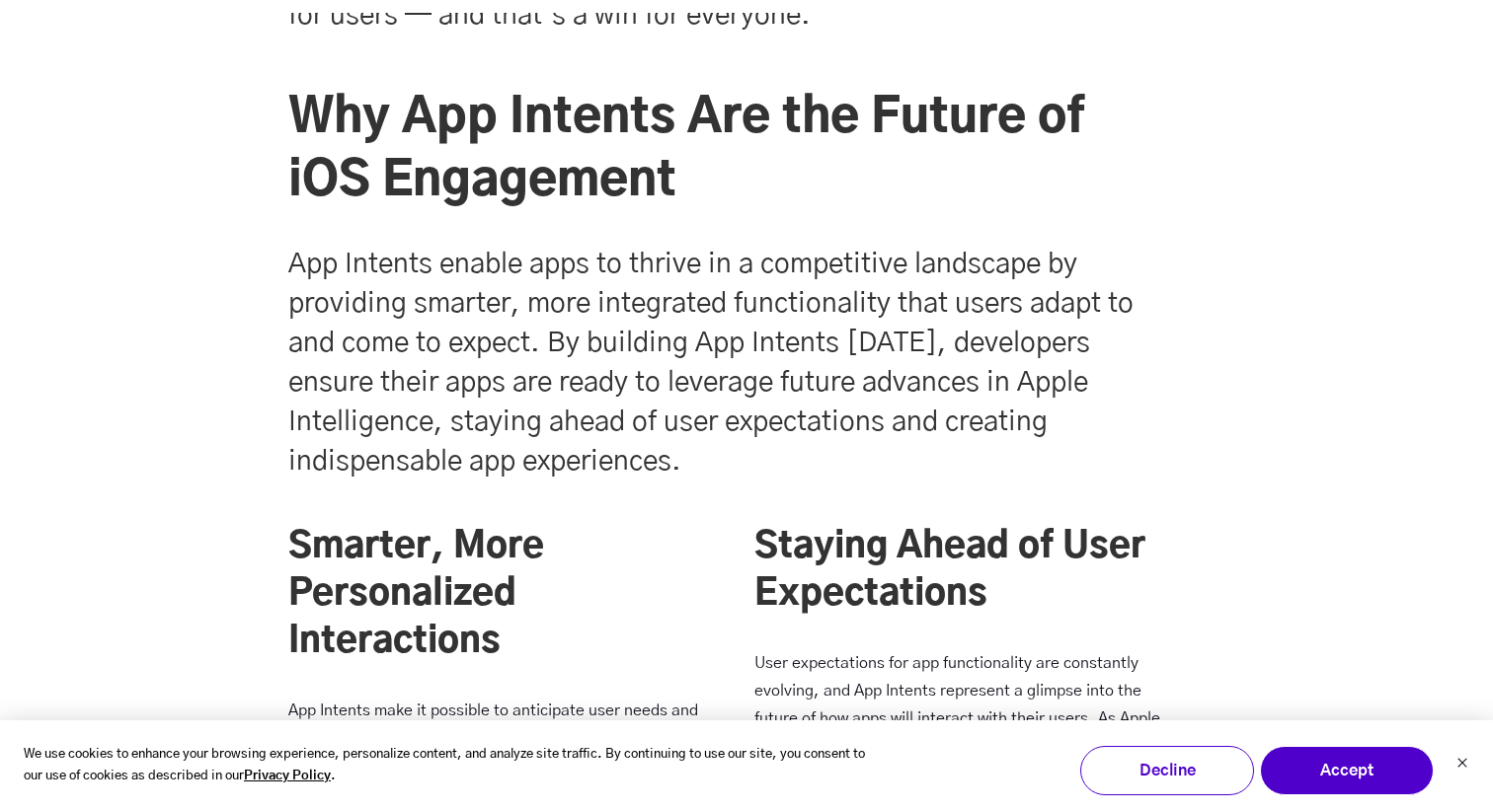
click at [622, 285] on h5 "App Intents enable apps to thrive in a competitive landscape by providing smart…" at bounding box center [731, 364] width 885 height 237
click at [609, 298] on h5 "App Intents enable apps to thrive in a competitive landscape by providing smart…" at bounding box center [731, 364] width 885 height 237
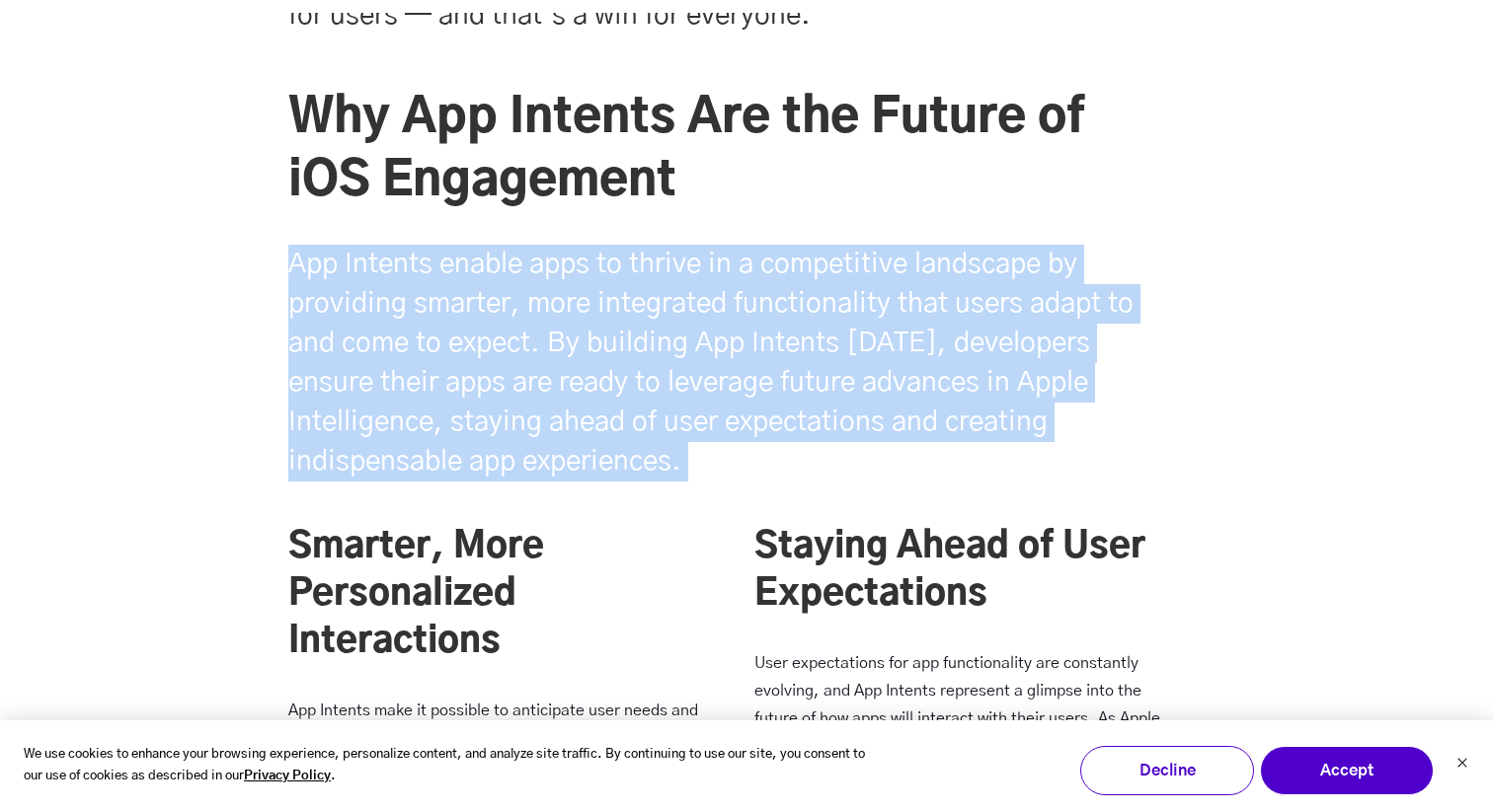
click at [609, 298] on h5 "App Intents enable apps to thrive in a competitive landscape by providing smart…" at bounding box center [731, 364] width 885 height 237
click at [612, 339] on h5 "App Intents enable apps to thrive in a competitive landscape by providing smart…" at bounding box center [731, 364] width 885 height 237
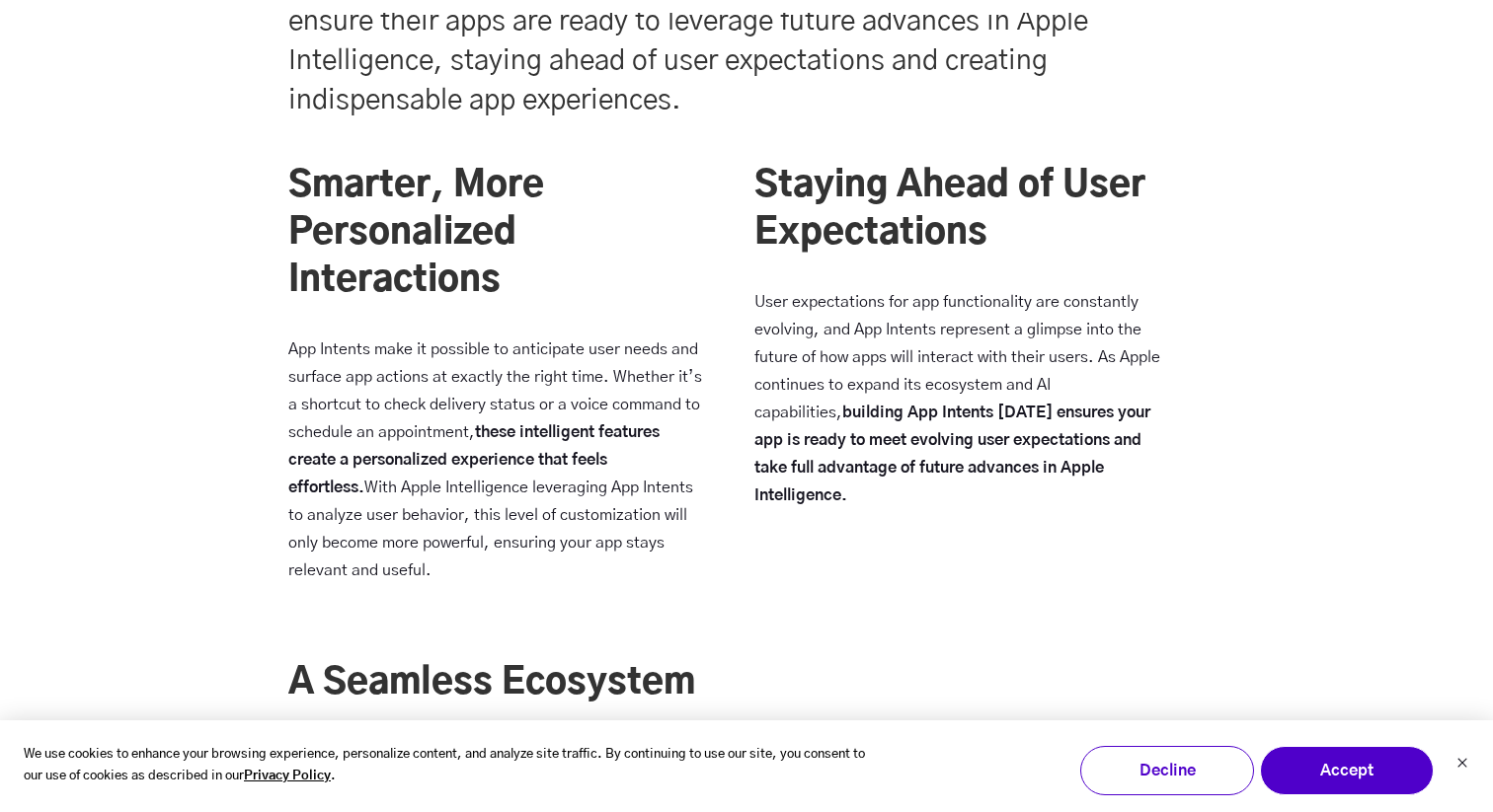
scroll to position [6205, 0]
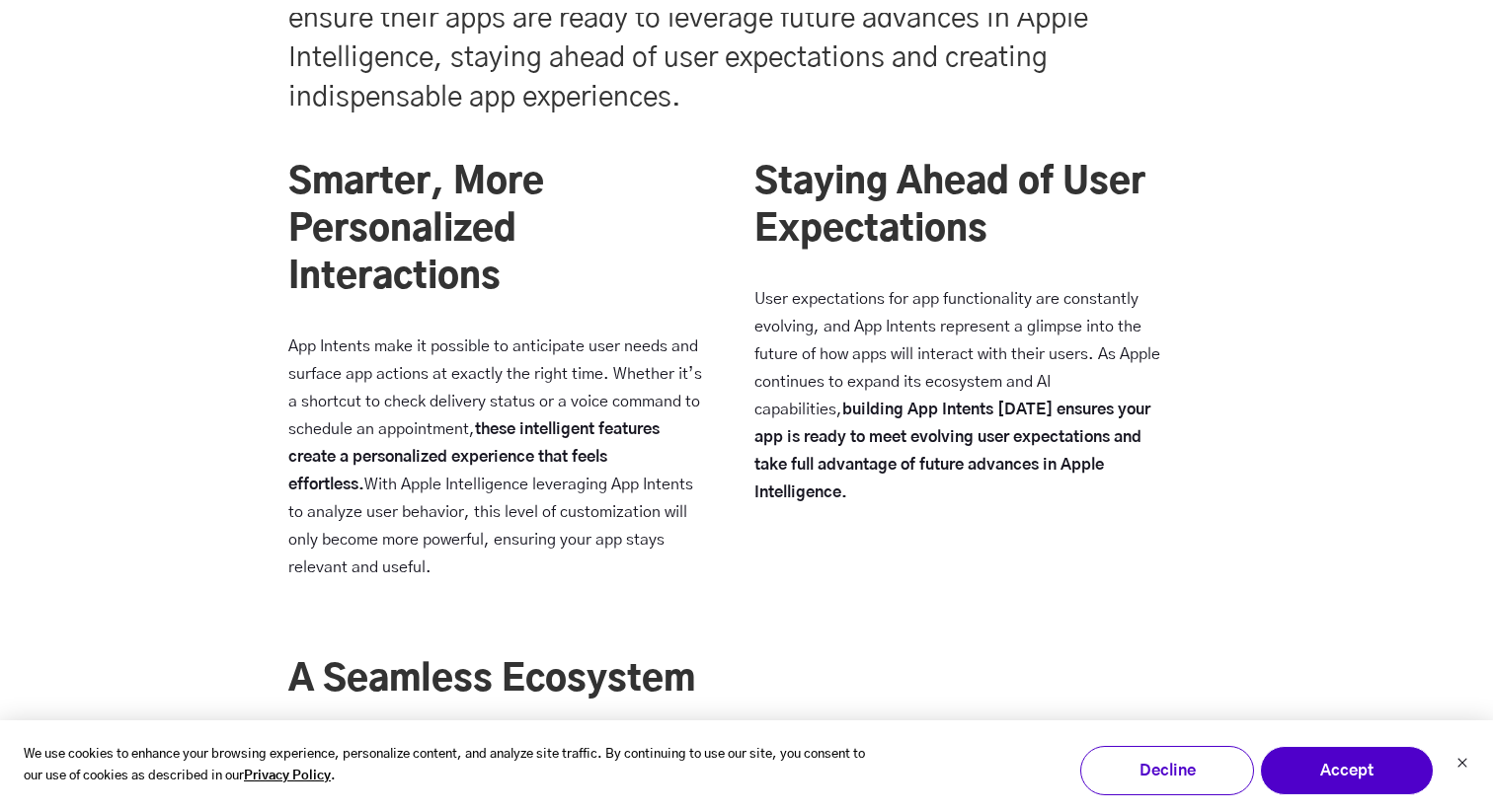
click at [420, 393] on p "App Intents make it possible to anticipate user needs and surface app actions a…" at bounding box center [497, 457] width 419 height 249
click at [389, 401] on p "App Intents make it possible to anticipate user needs and surface app actions a…" at bounding box center [497, 457] width 419 height 249
click at [243, 410] on div "Smarter, More Personalized Interactions App Intents make it possible to anticip…" at bounding box center [746, 582] width 1493 height 847
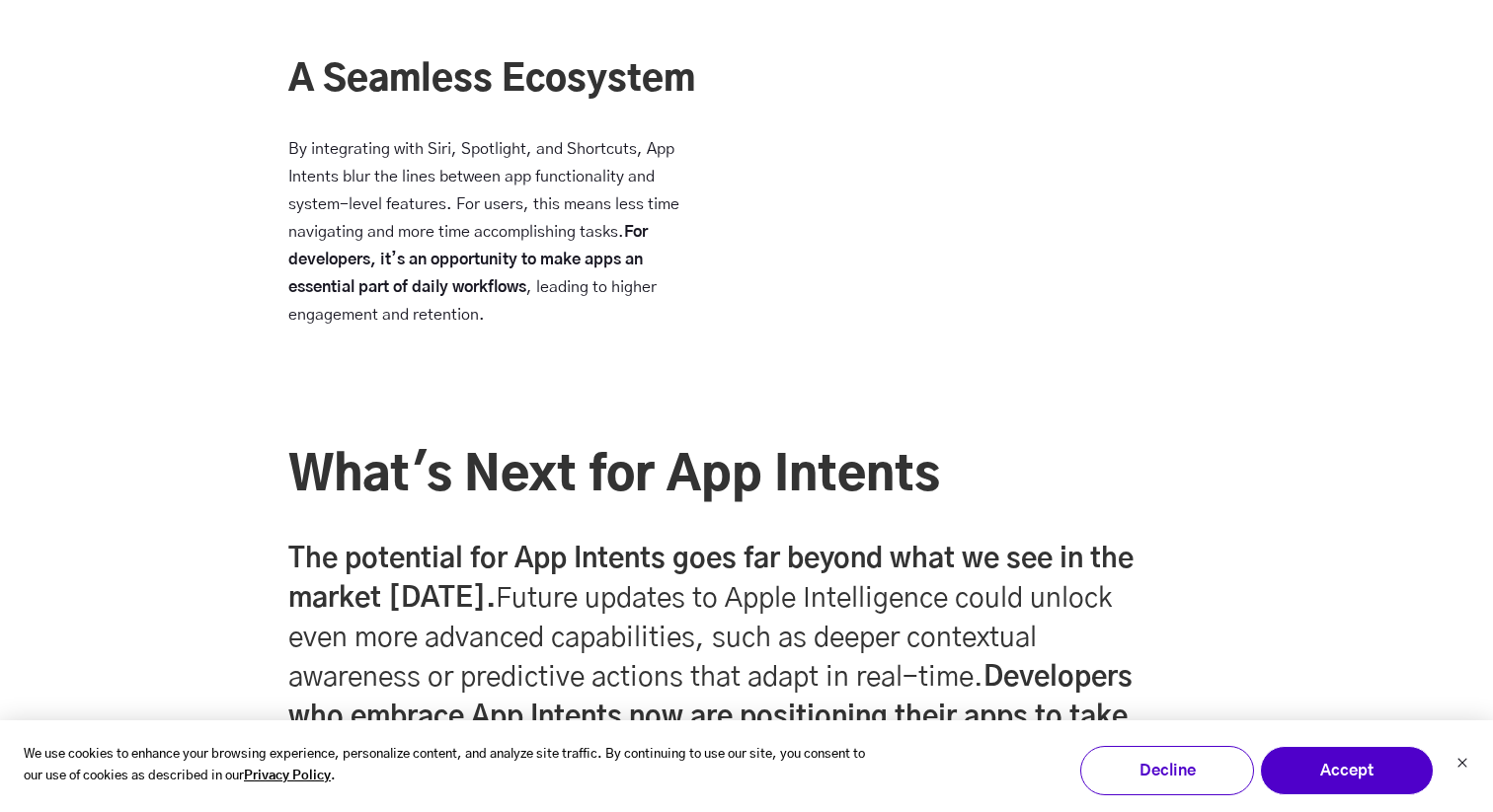
scroll to position [6768, 0]
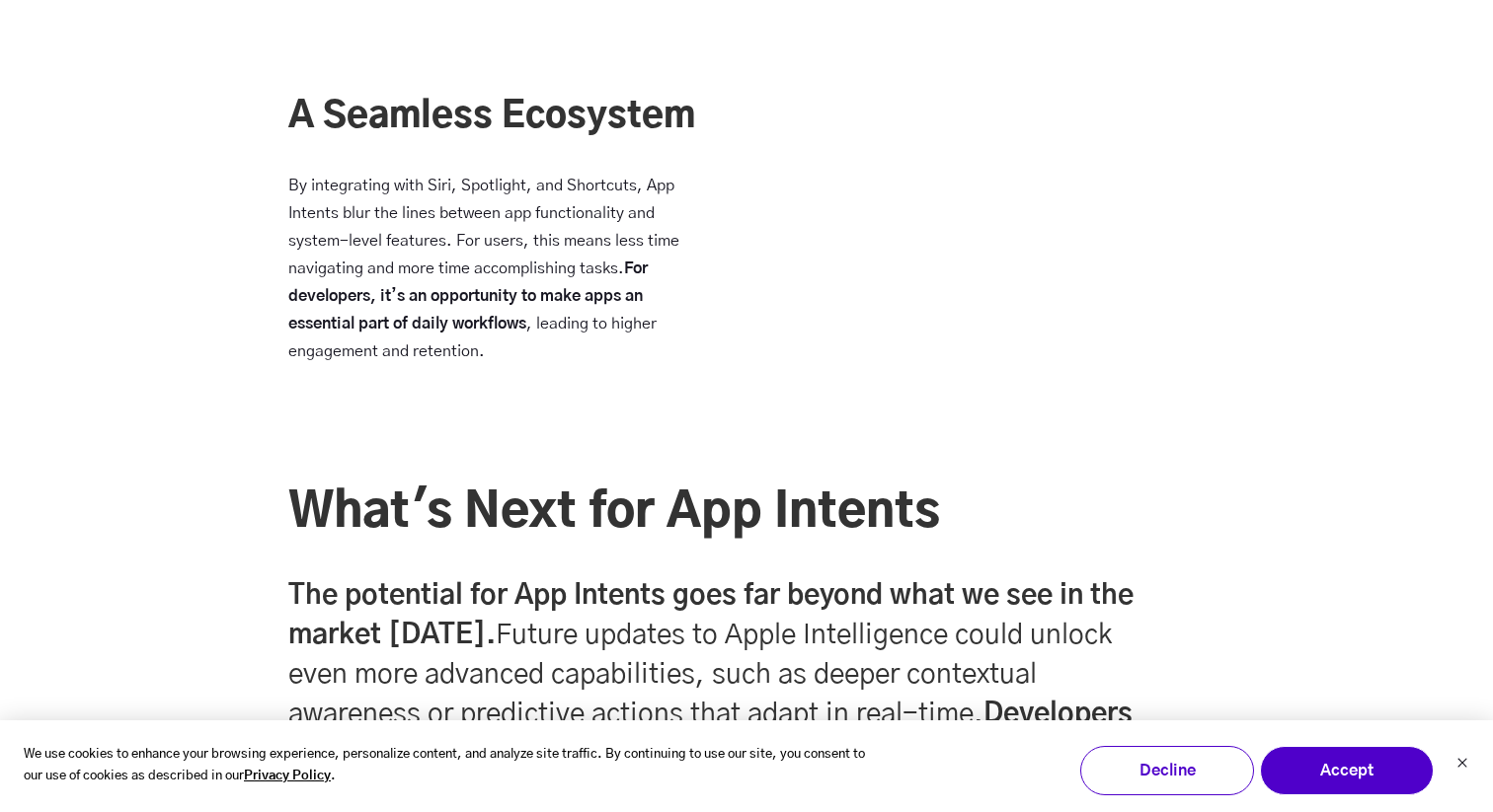
click at [232, 221] on div "Smarter, More Personalized Interactions App Intents make it possible to anticip…" at bounding box center [746, 19] width 1493 height 847
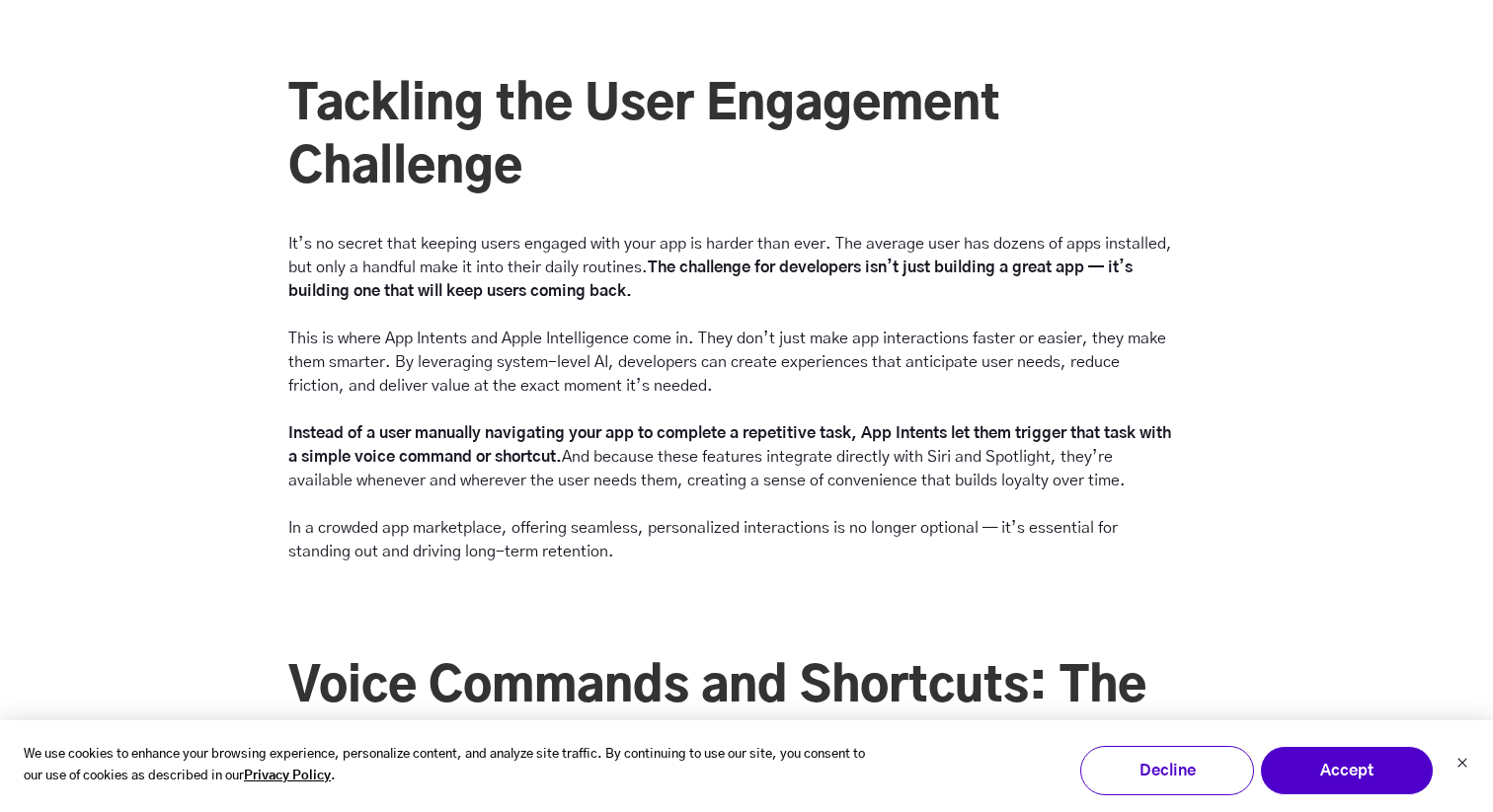
scroll to position [2556, 0]
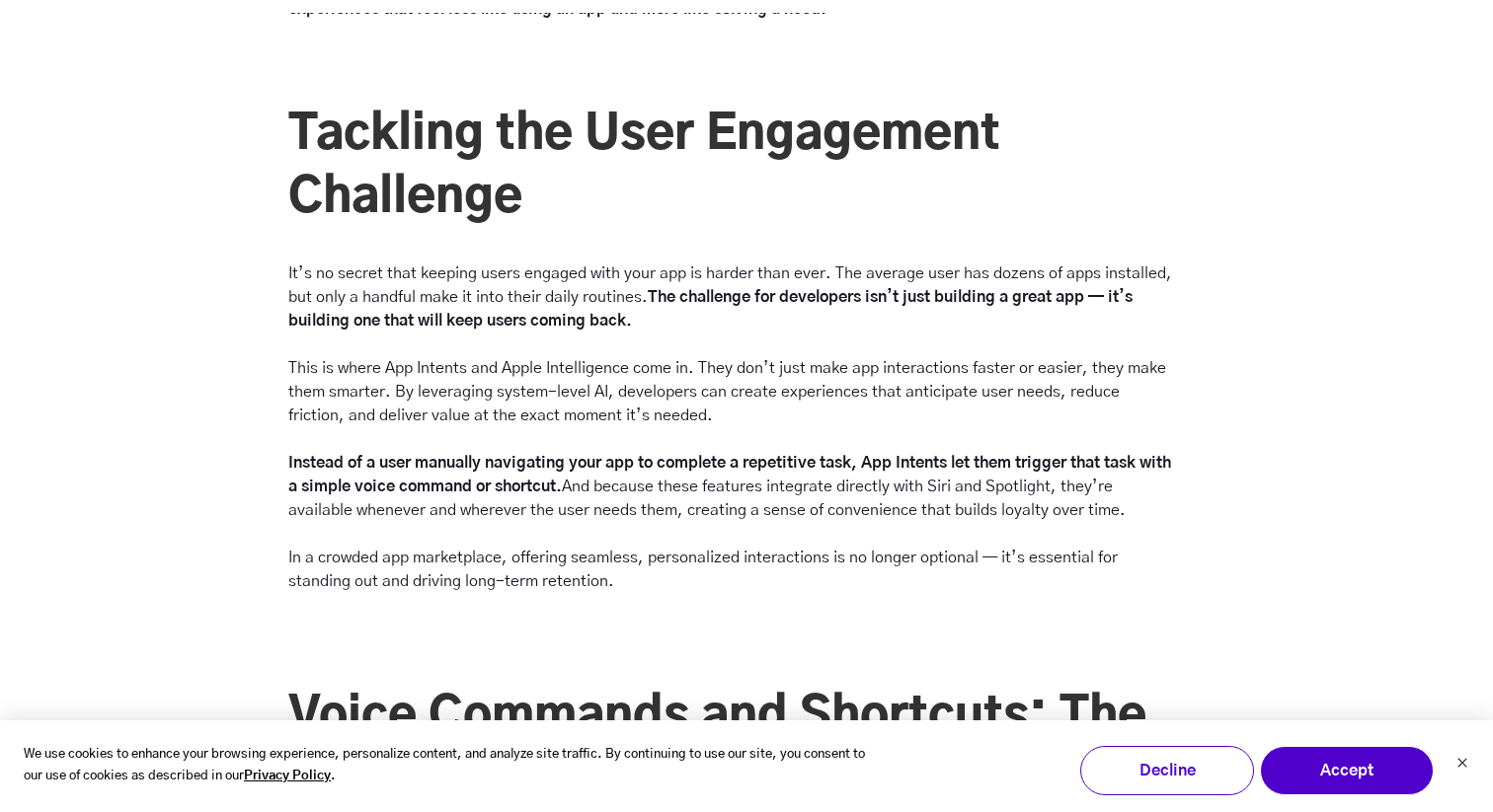
click at [425, 358] on p "It’s no secret that keeping users engaged with your app is harder than ever. Th…" at bounding box center [731, 427] width 885 height 332
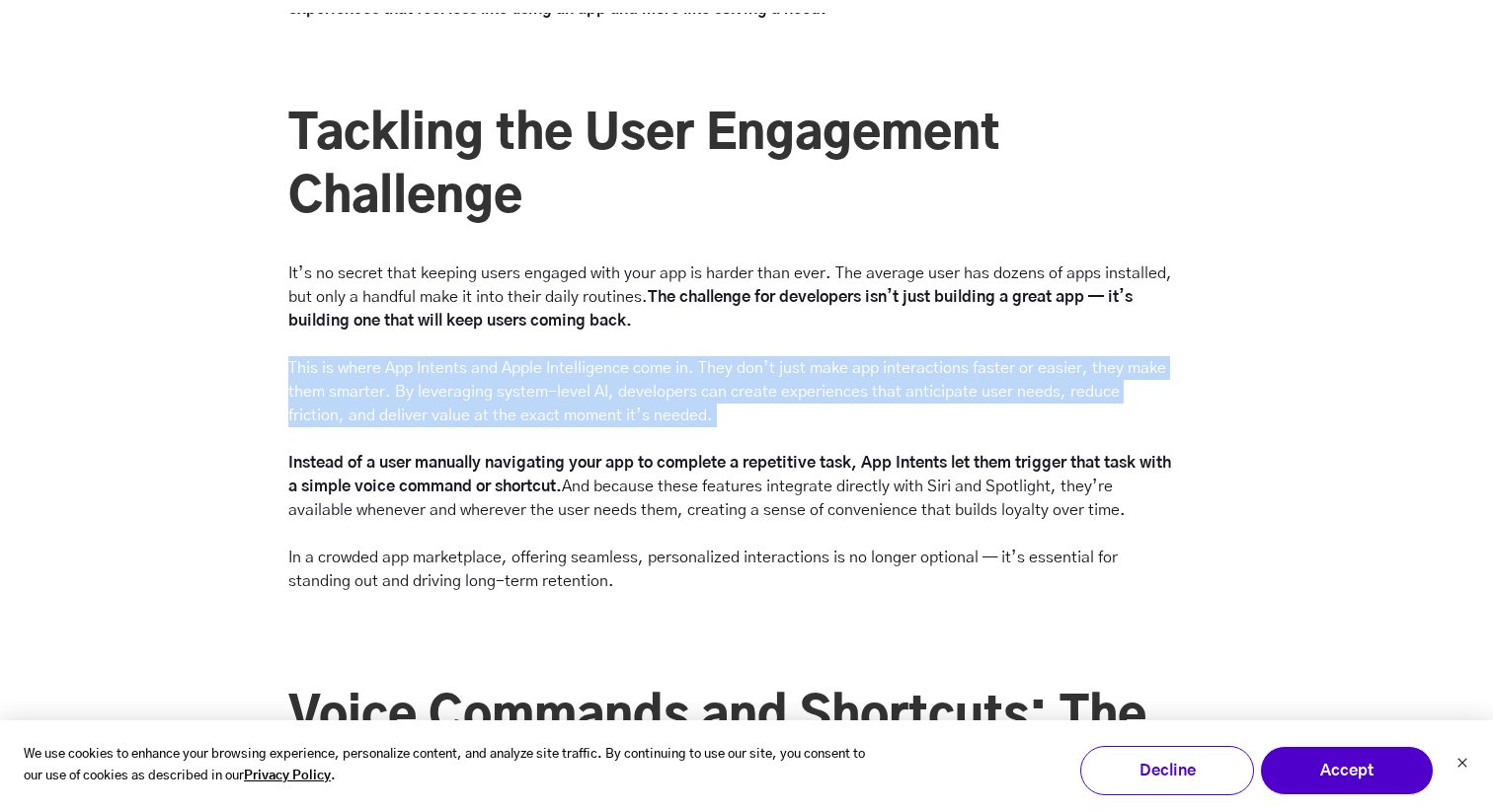
click at [405, 378] on p "It’s no secret that keeping users engaged with your app is harder than ever. Th…" at bounding box center [731, 427] width 885 height 332
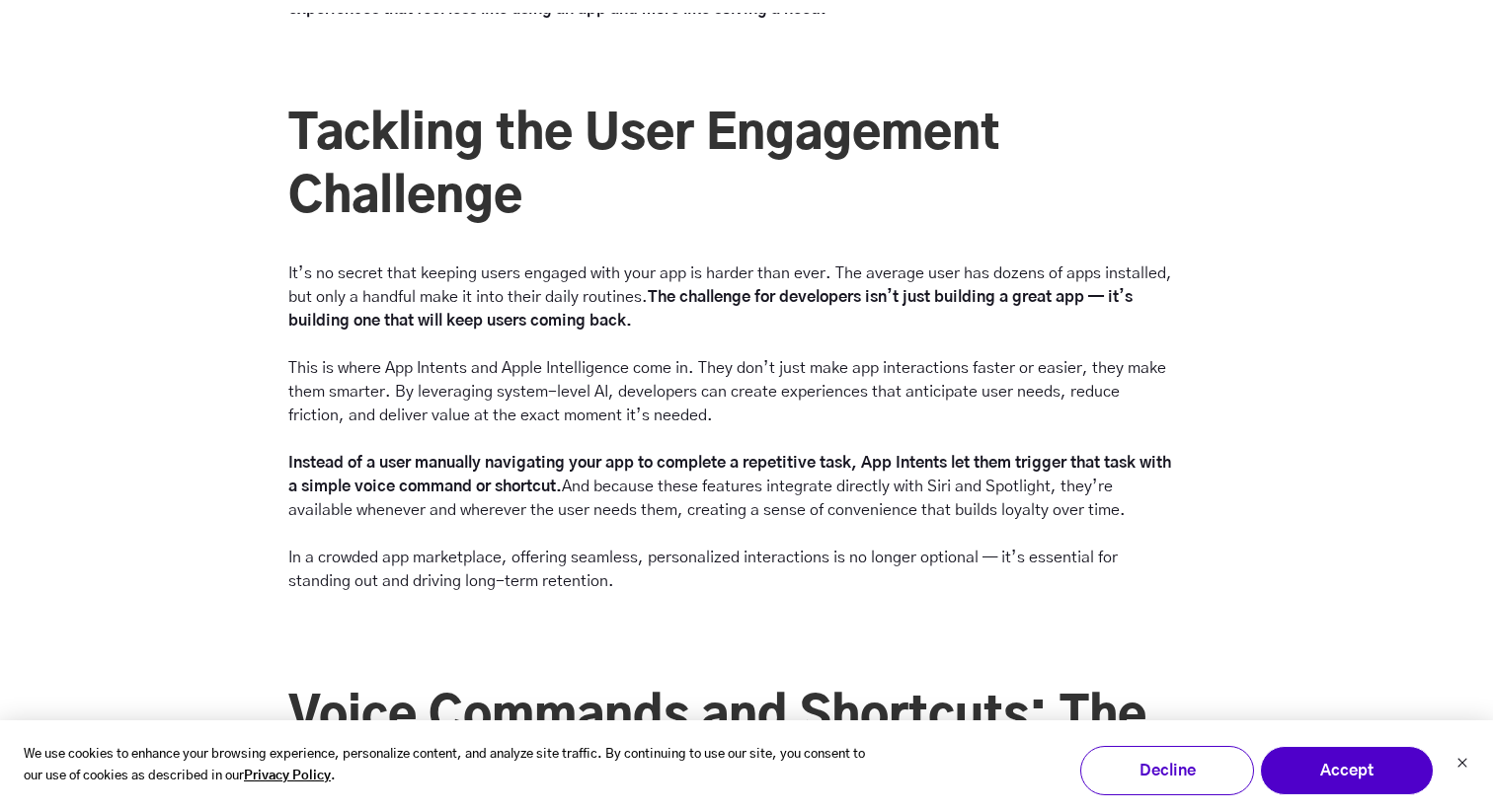
click at [405, 378] on p "It’s no secret that keeping users engaged with your app is harder than ever. Th…" at bounding box center [731, 427] width 885 height 332
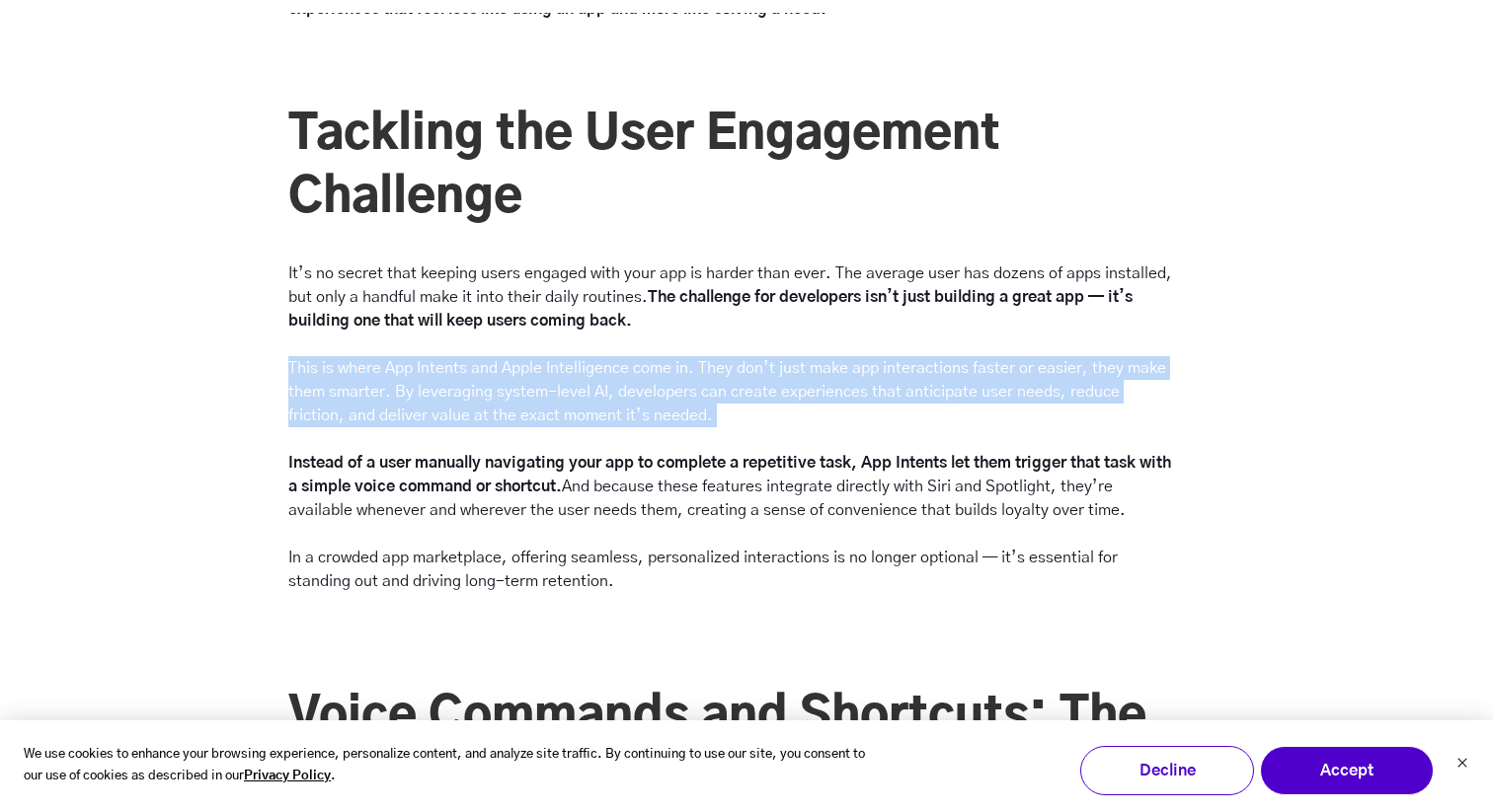
click at [398, 395] on p "It’s no secret that keeping users engaged with your app is harder than ever. Th…" at bounding box center [731, 427] width 885 height 332
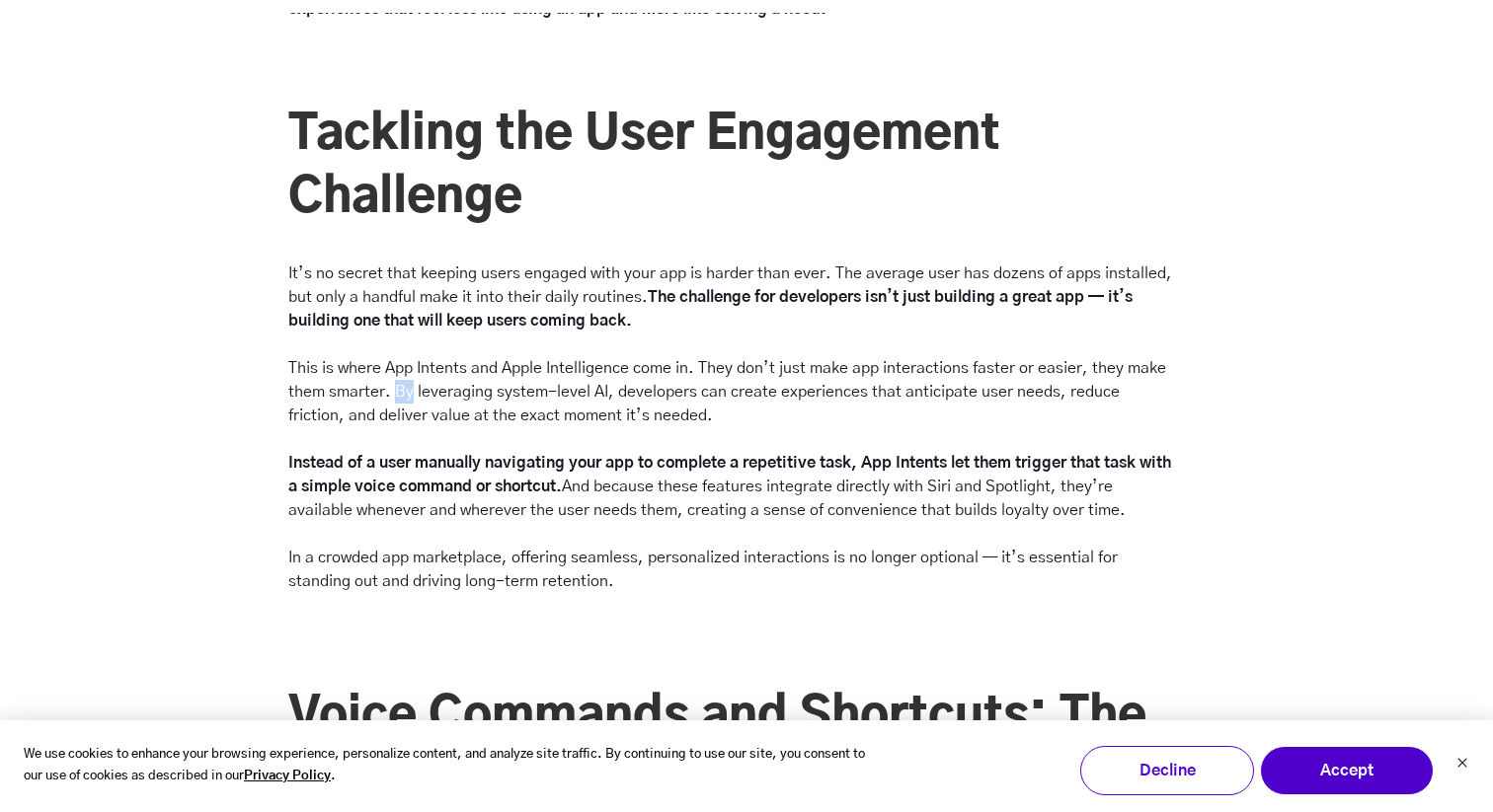
click at [398, 395] on p "It’s no secret that keeping users engaged with your app is harder than ever. Th…" at bounding box center [731, 427] width 885 height 332
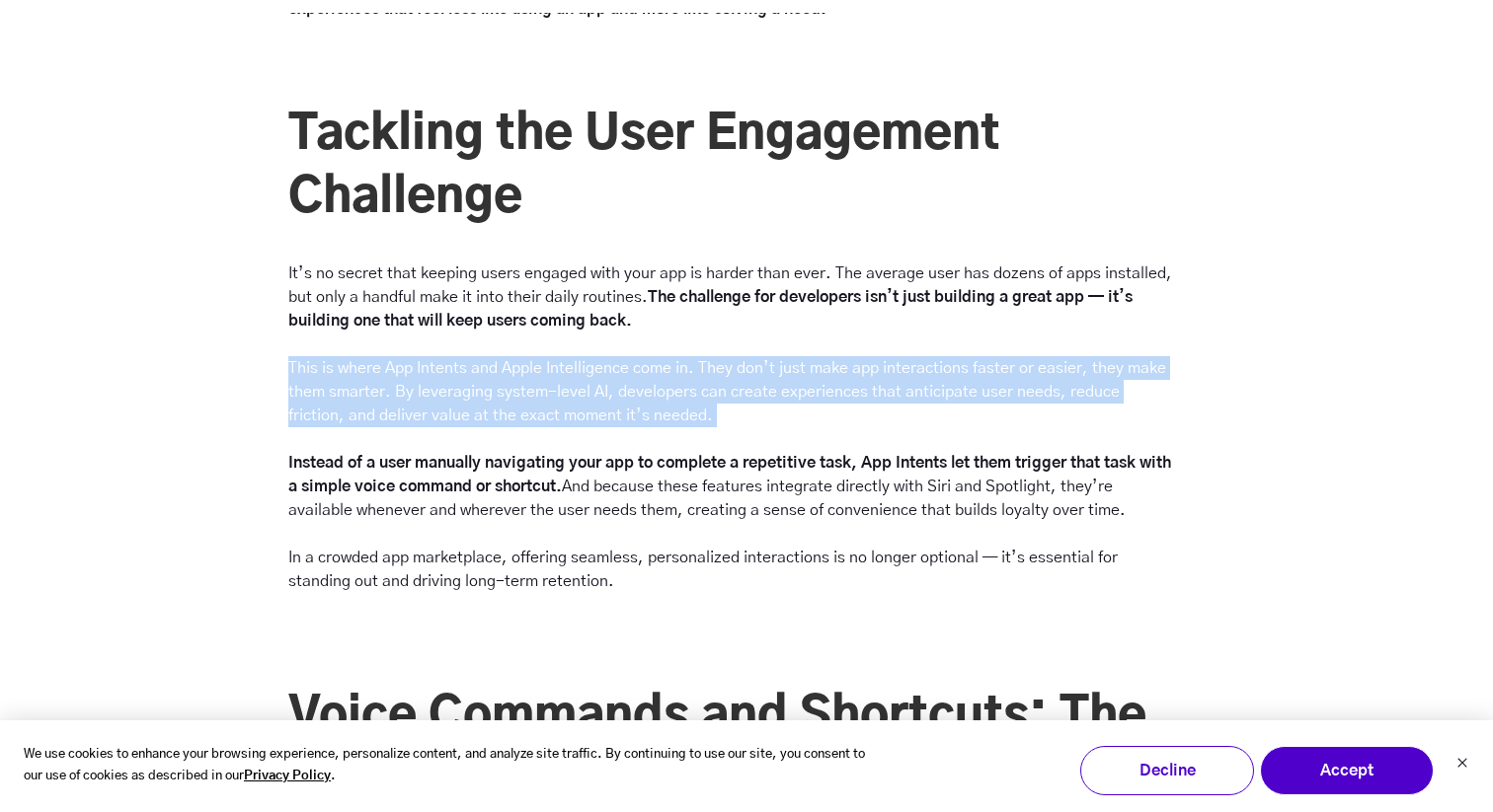
click at [398, 395] on p "It’s no secret that keeping users engaged with your app is harder than ever. Th…" at bounding box center [731, 427] width 885 height 332
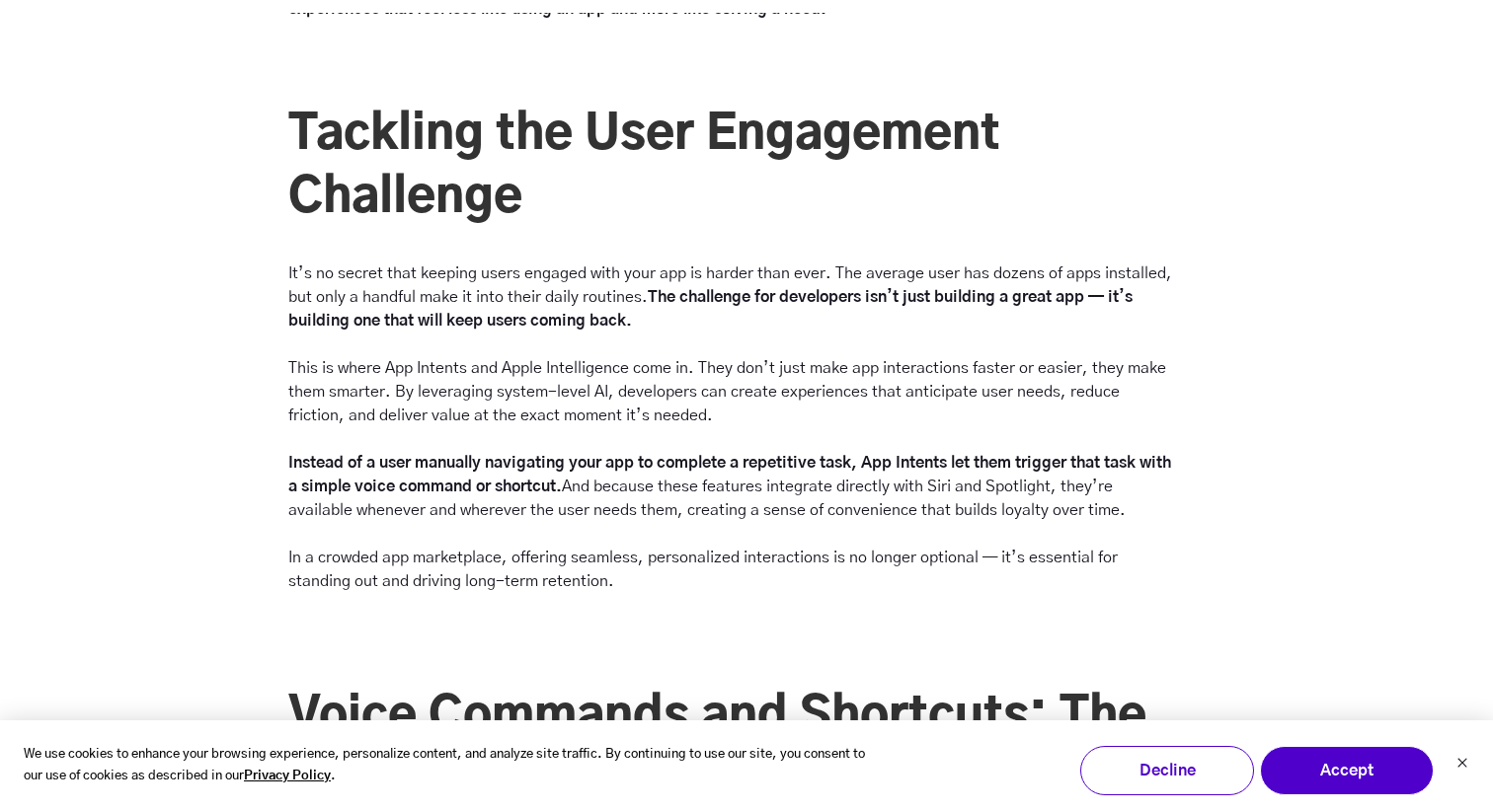
click at [412, 396] on p "It’s no secret that keeping users engaged with your app is harder than ever. Th…" at bounding box center [731, 427] width 885 height 332
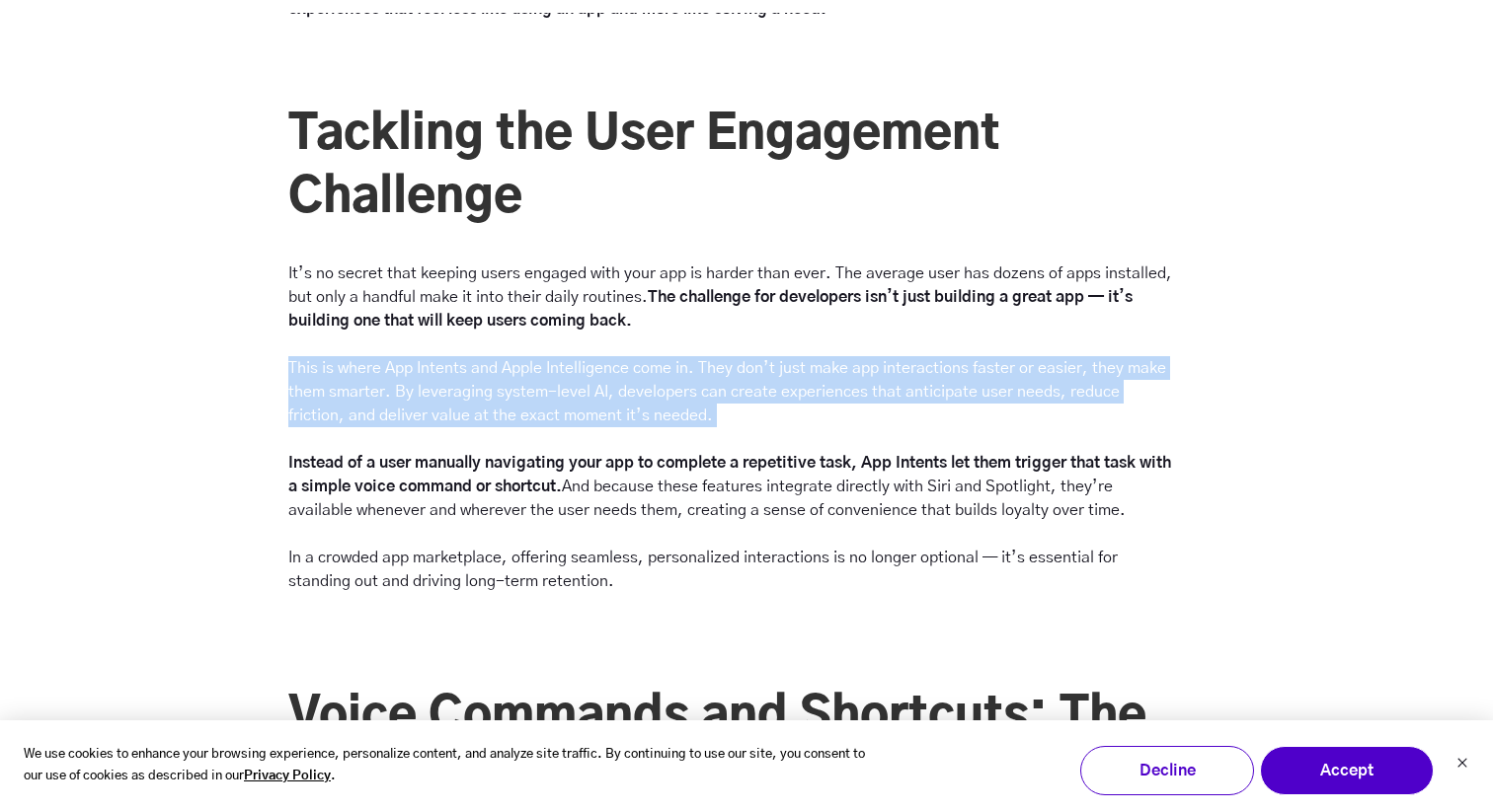
click at [412, 396] on p "It’s no secret that keeping users engaged with your app is harder than ever. Th…" at bounding box center [731, 427] width 885 height 332
click at [369, 405] on p "It’s no secret that keeping users engaged with your app is harder than ever. Th…" at bounding box center [731, 427] width 885 height 332
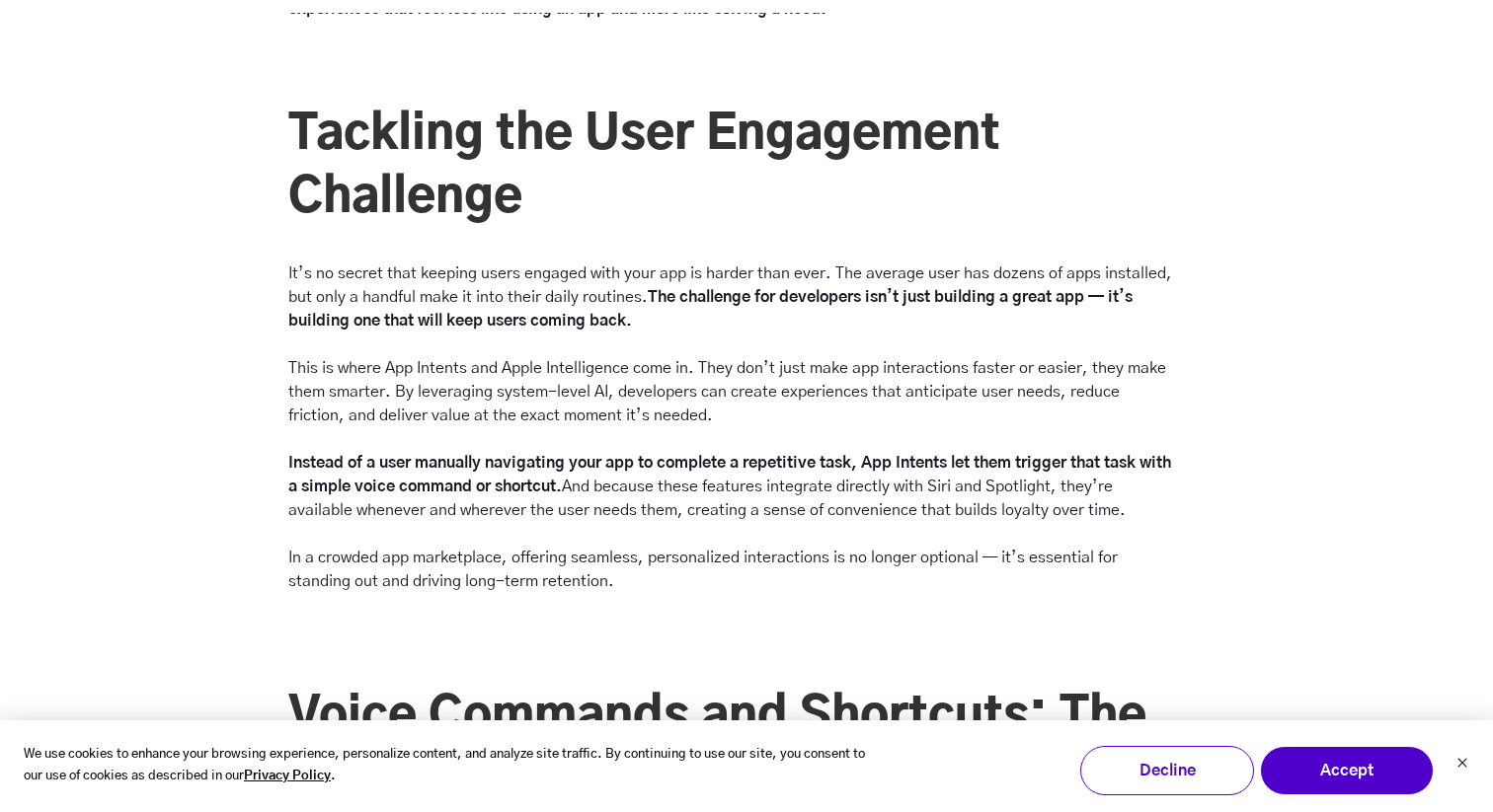
click at [661, 419] on p "It’s no secret that keeping users engaged with your app is harder than ever. Th…" at bounding box center [731, 427] width 885 height 332
click at [400, 472] on p "It’s no secret that keeping users engaged with your app is harder than ever. Th…" at bounding box center [731, 427] width 885 height 332
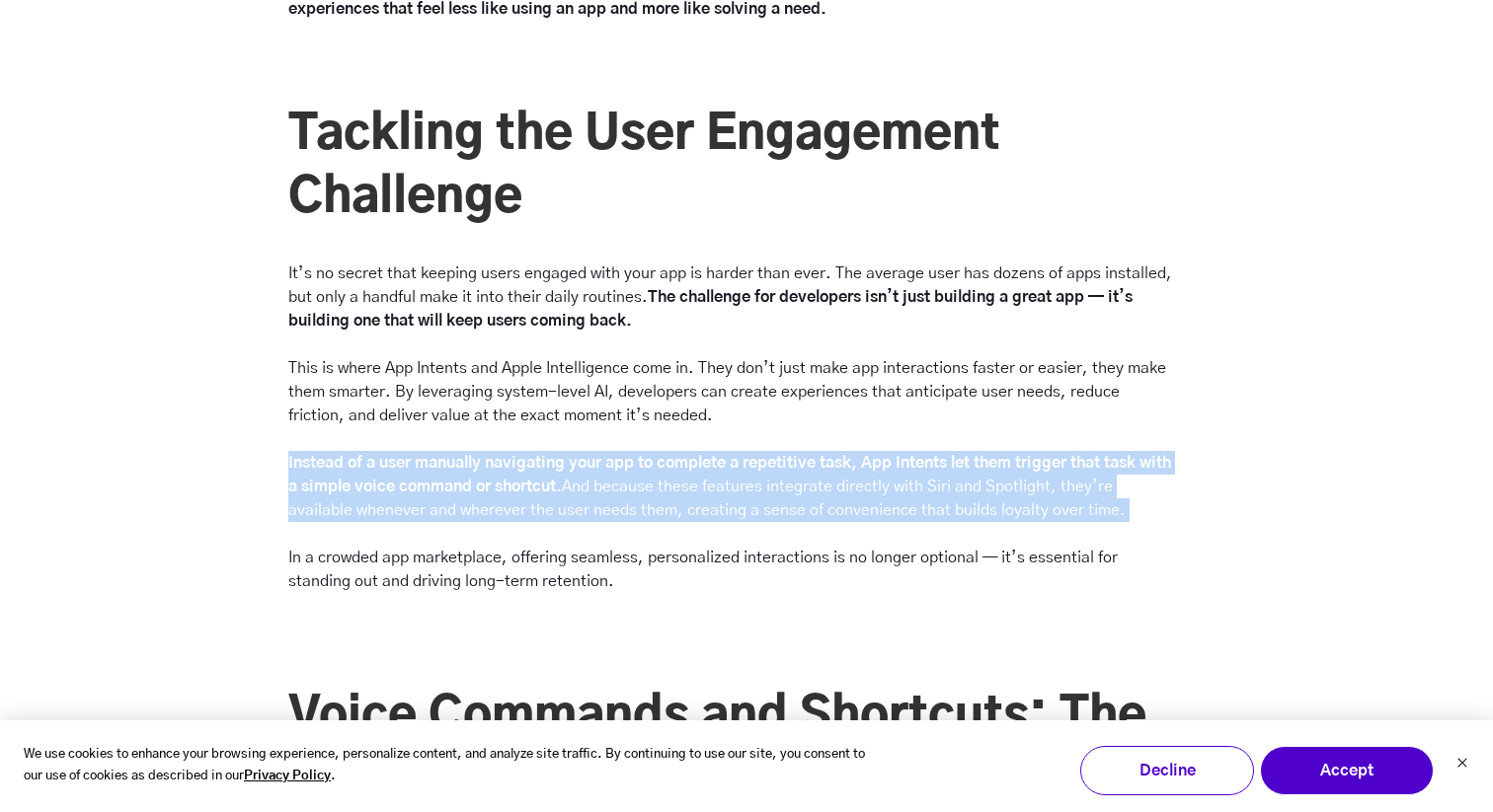
click at [417, 484] on strong "Instead of a user manually navigating your app to complete a repetitive task, A…" at bounding box center [730, 475] width 883 height 40
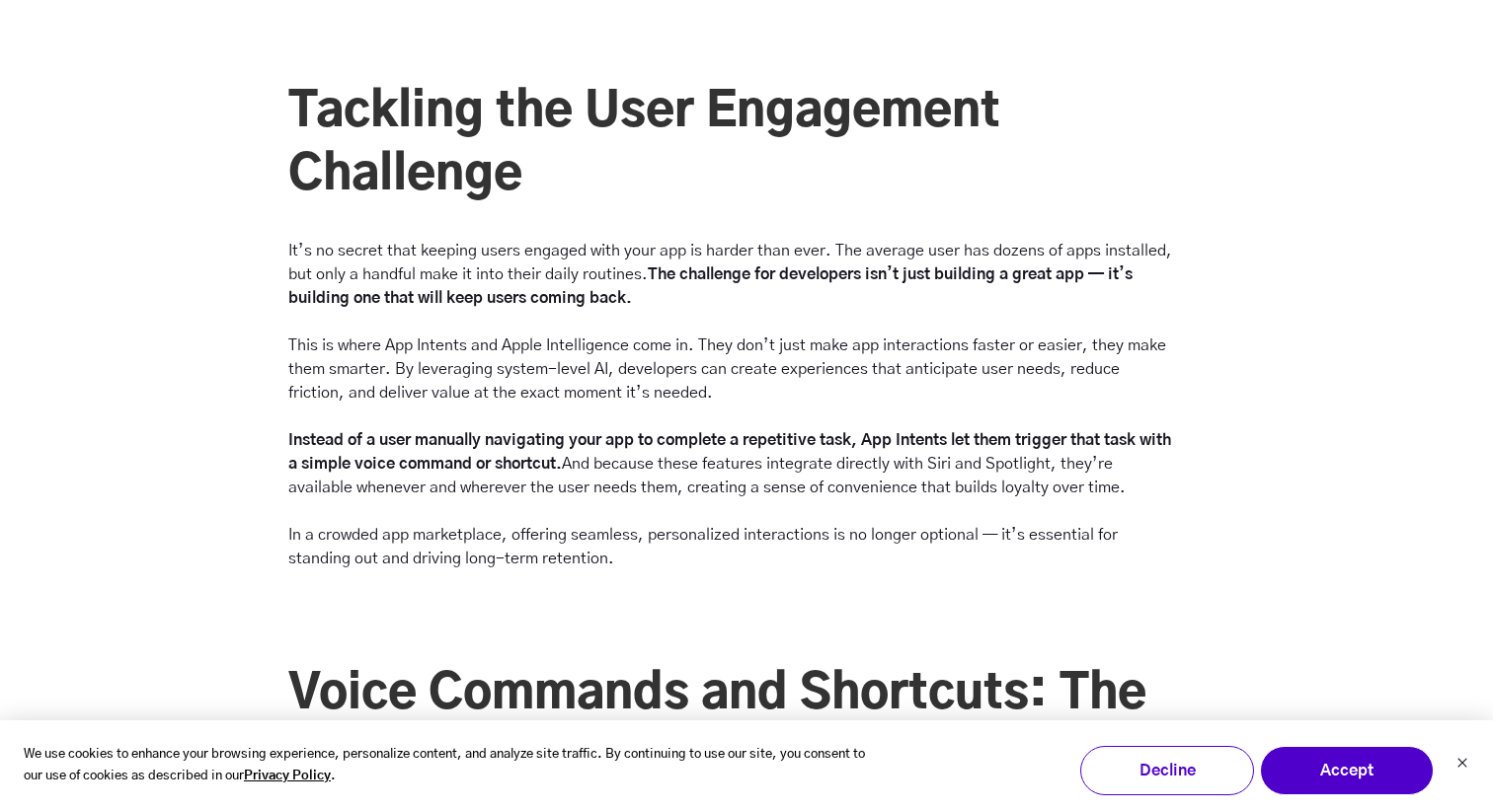
scroll to position [2580, 0]
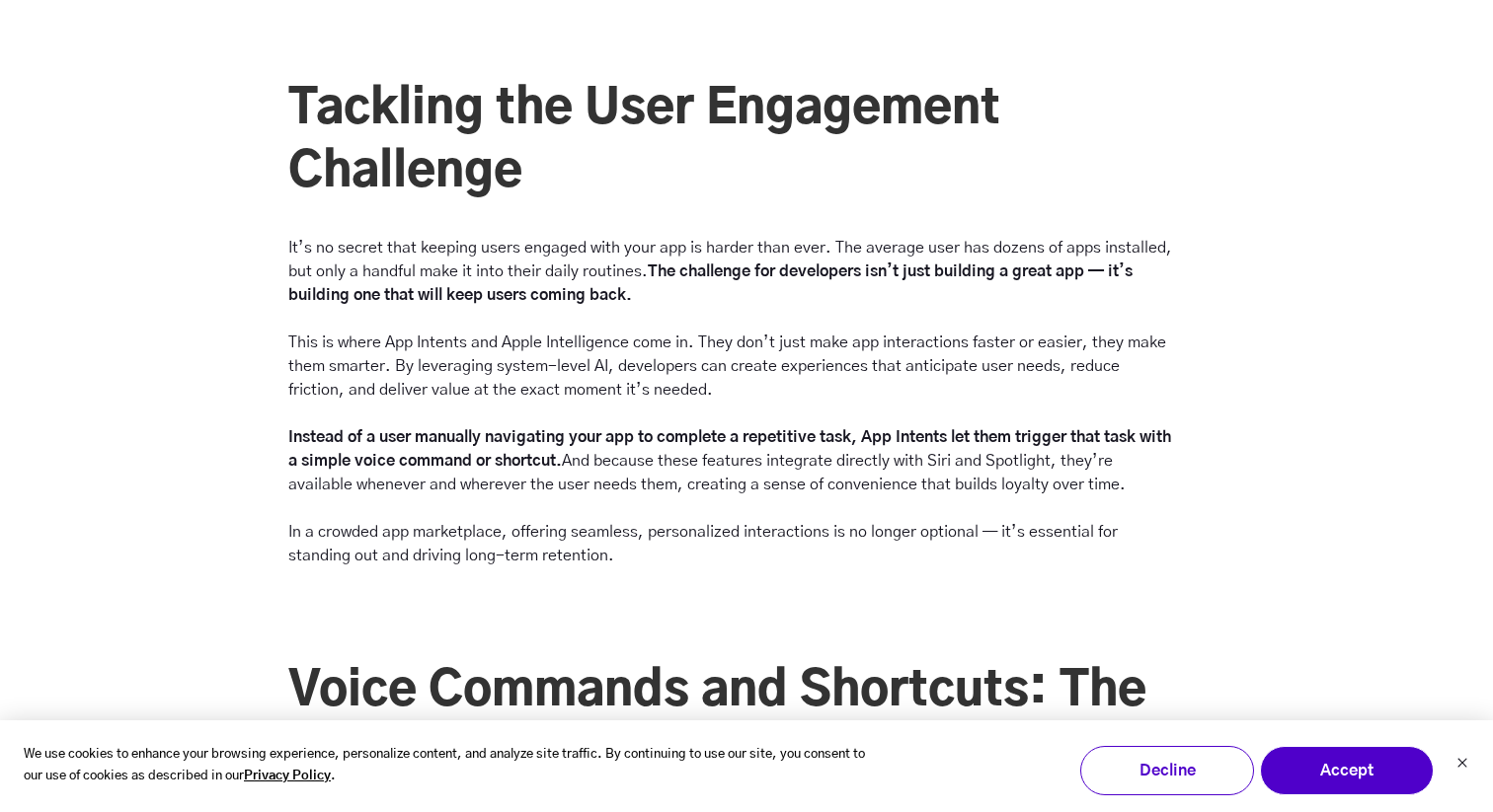
click at [448, 456] on strong "Instead of a user manually navigating your app to complete a repetitive task, A…" at bounding box center [730, 449] width 883 height 40
click at [461, 480] on p "It’s no secret that keeping users engaged with your app is harder than ever. Th…" at bounding box center [731, 402] width 885 height 332
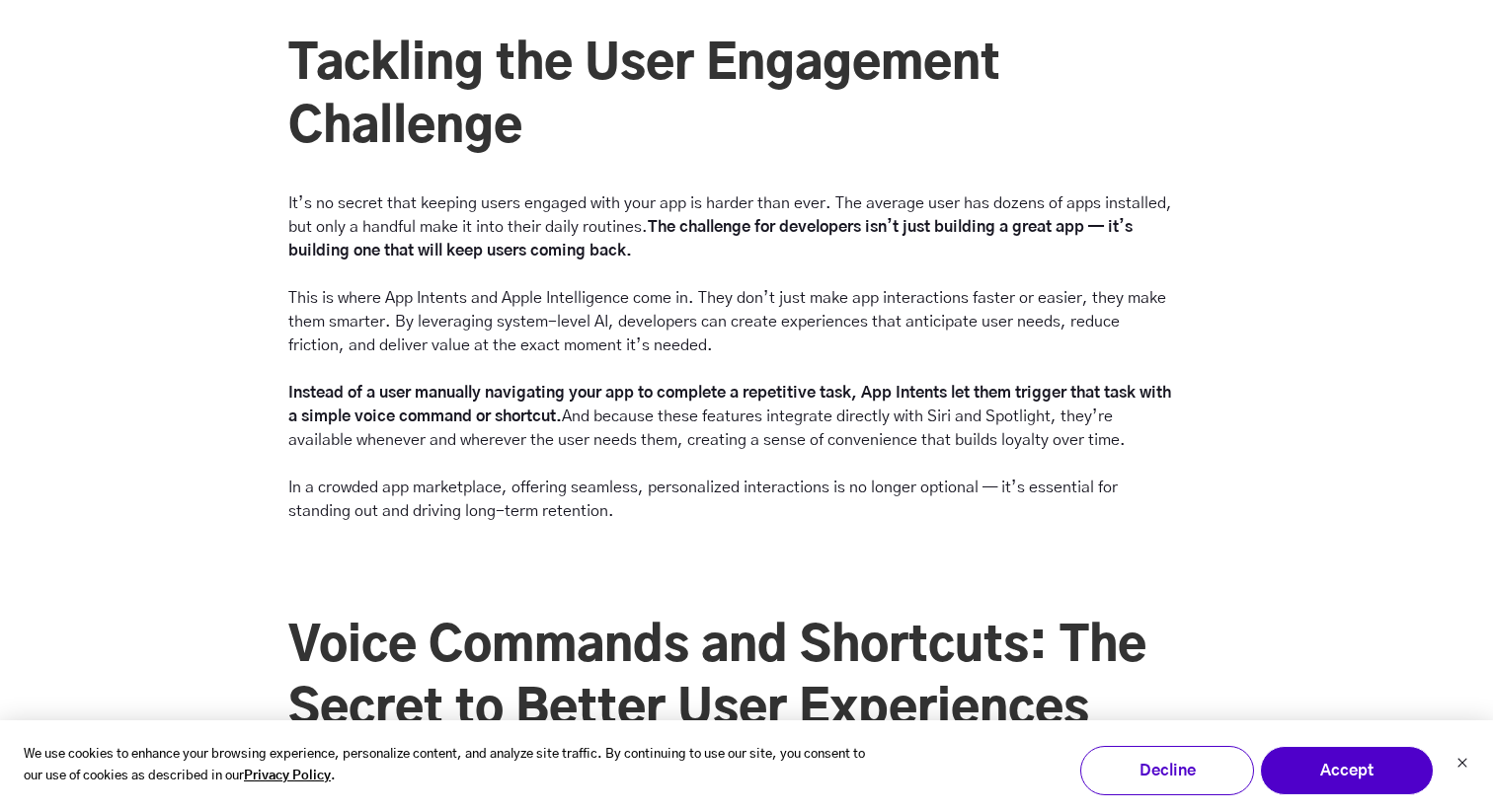
scroll to position [2626, 0]
click at [459, 492] on p "It’s no secret that keeping users engaged with your app is harder than ever. Th…" at bounding box center [731, 356] width 885 height 332
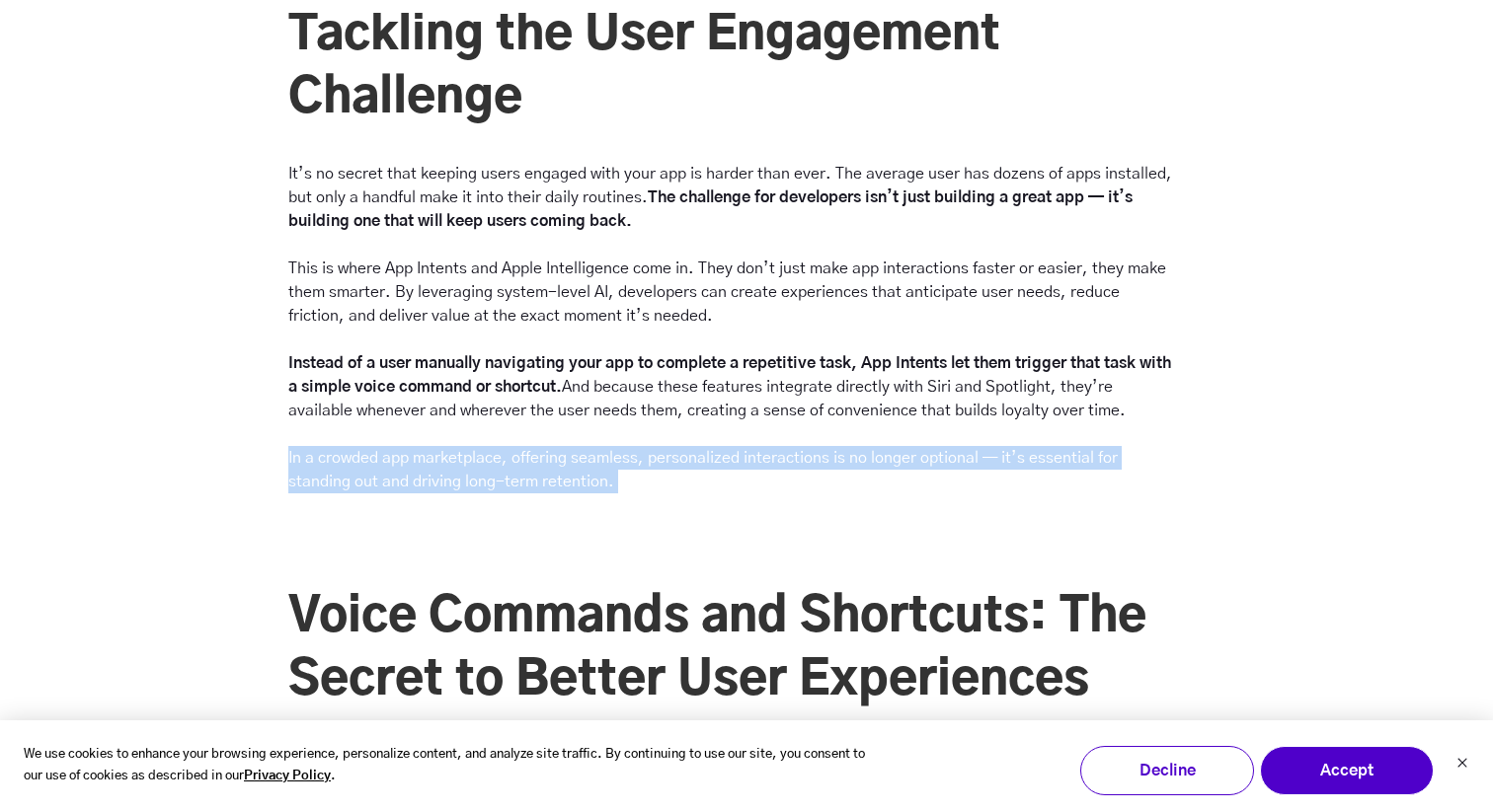
click at [464, 512] on div "It’s no secret that keeping users engaged with your app is harder than ever. Th…" at bounding box center [730, 339] width 900 height 356
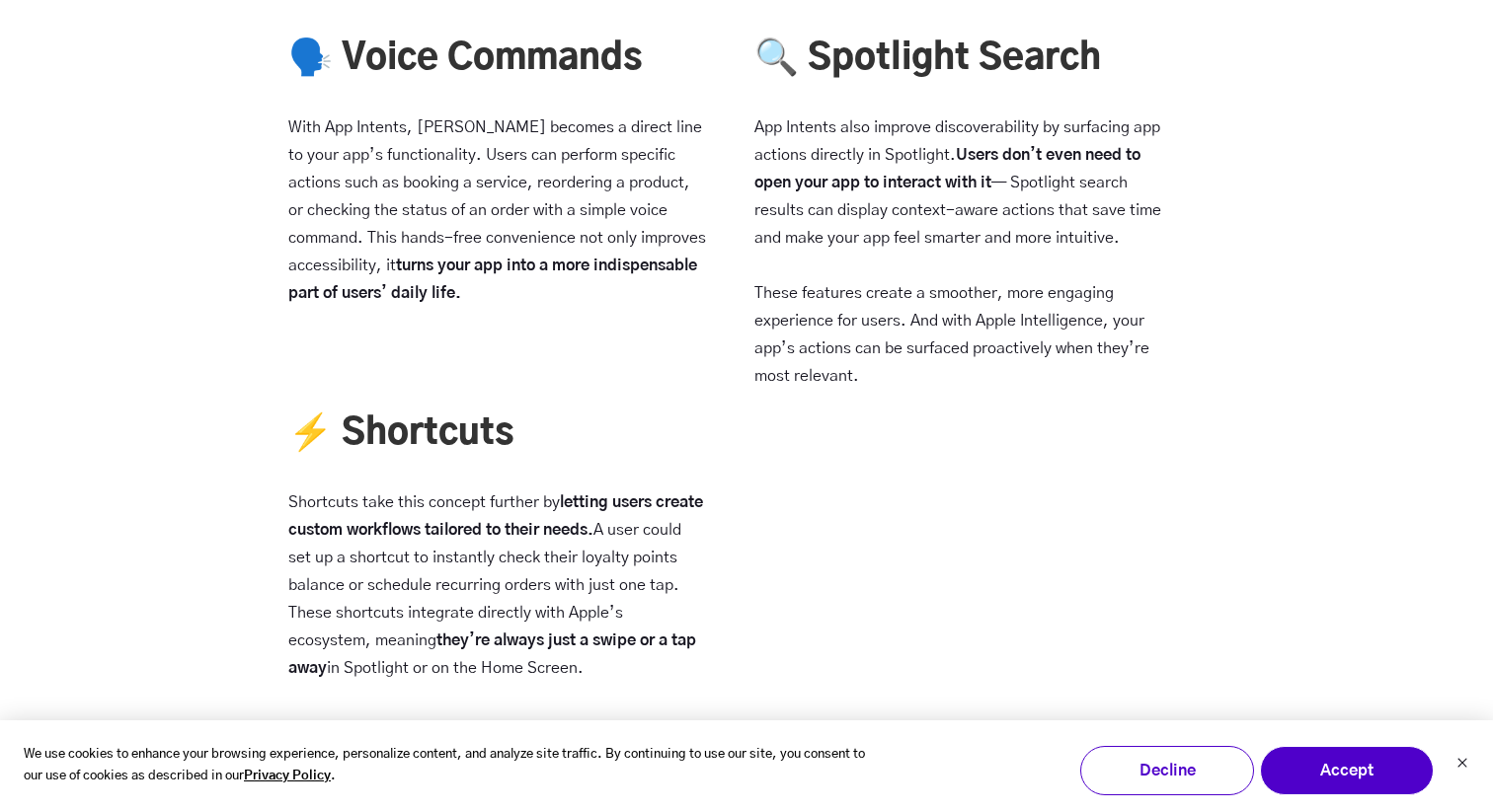
scroll to position [3562, 0]
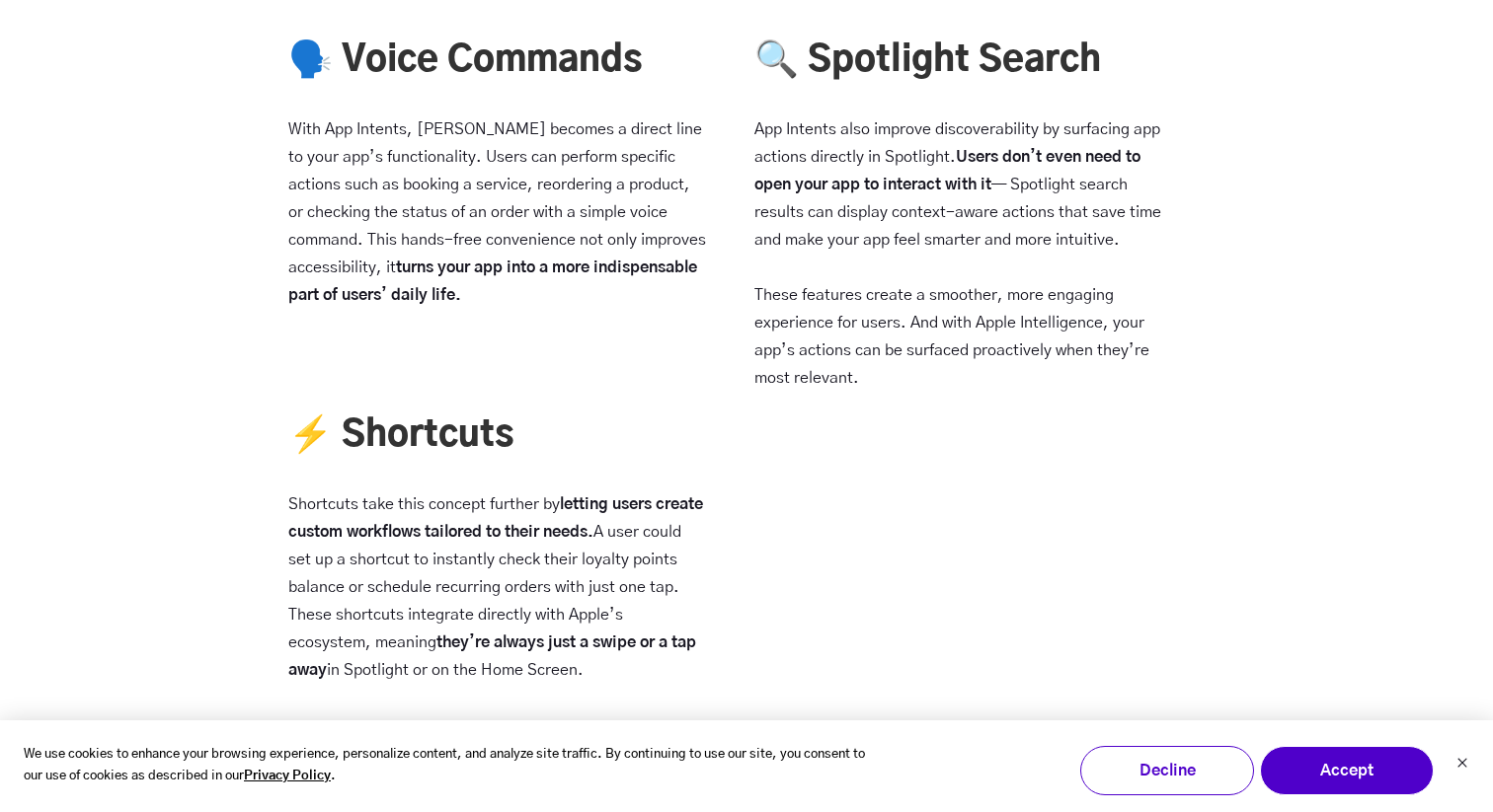
click at [411, 267] on strong "turns your app into a more indispensable part of users’ daily life." at bounding box center [492, 282] width 409 height 44
click at [410, 306] on p "With App Intents, Siri becomes a direct line to your app’s functionality. Users…" at bounding box center [497, 212] width 419 height 193
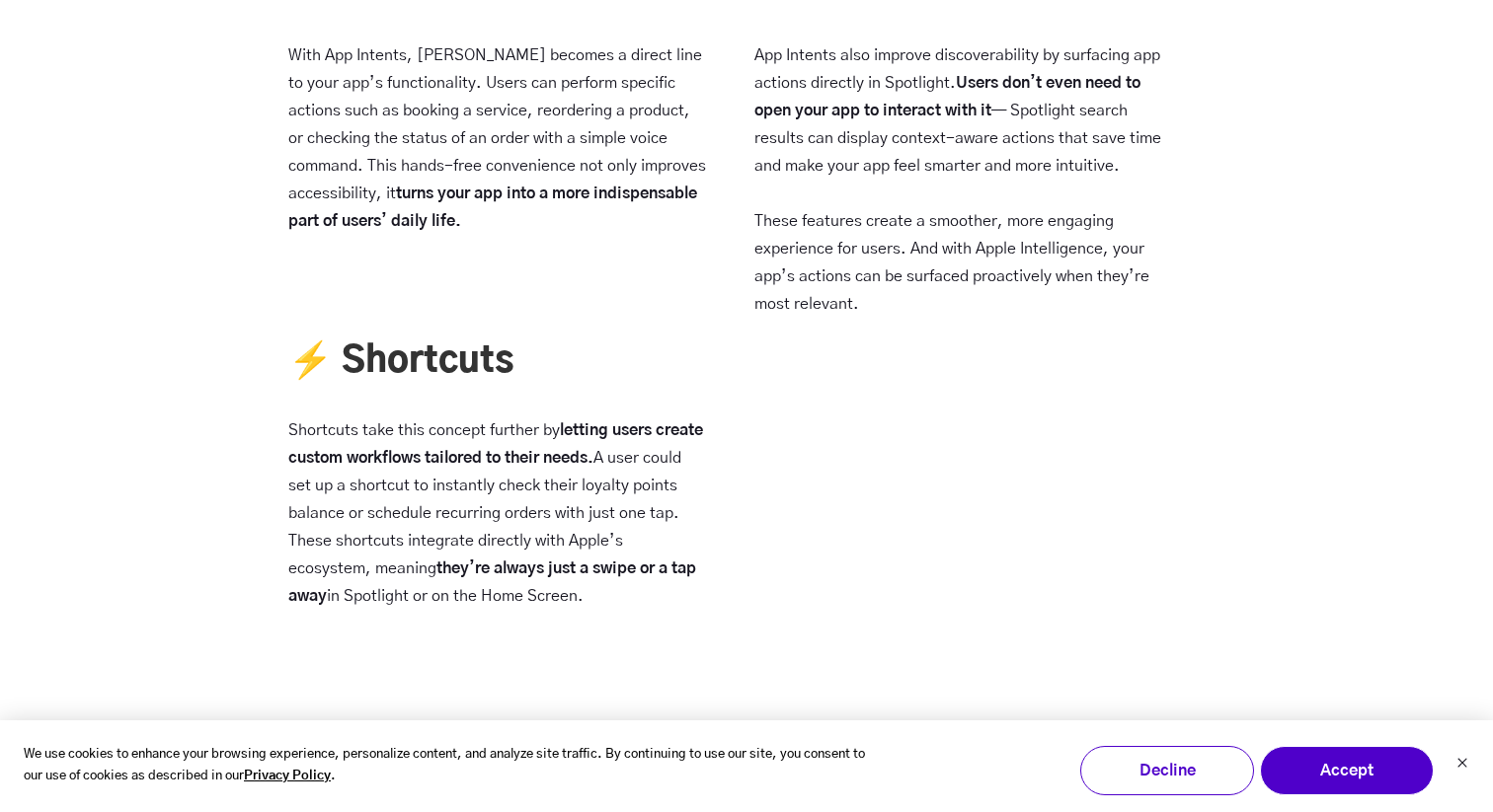
scroll to position [3661, 0]
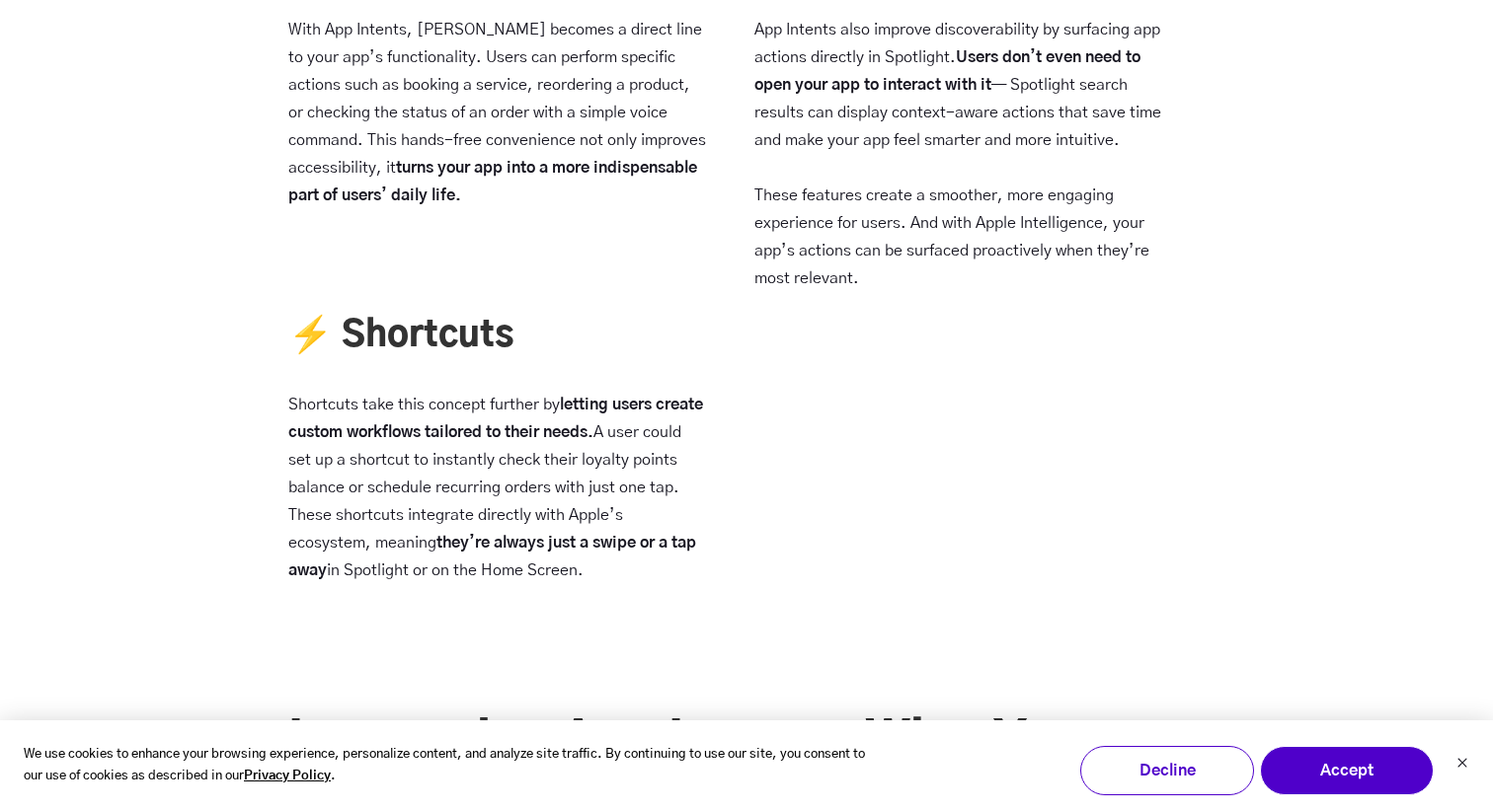
click at [409, 421] on p "Shortcuts take this concept further by letting users create custom workflows ta…" at bounding box center [497, 487] width 419 height 193
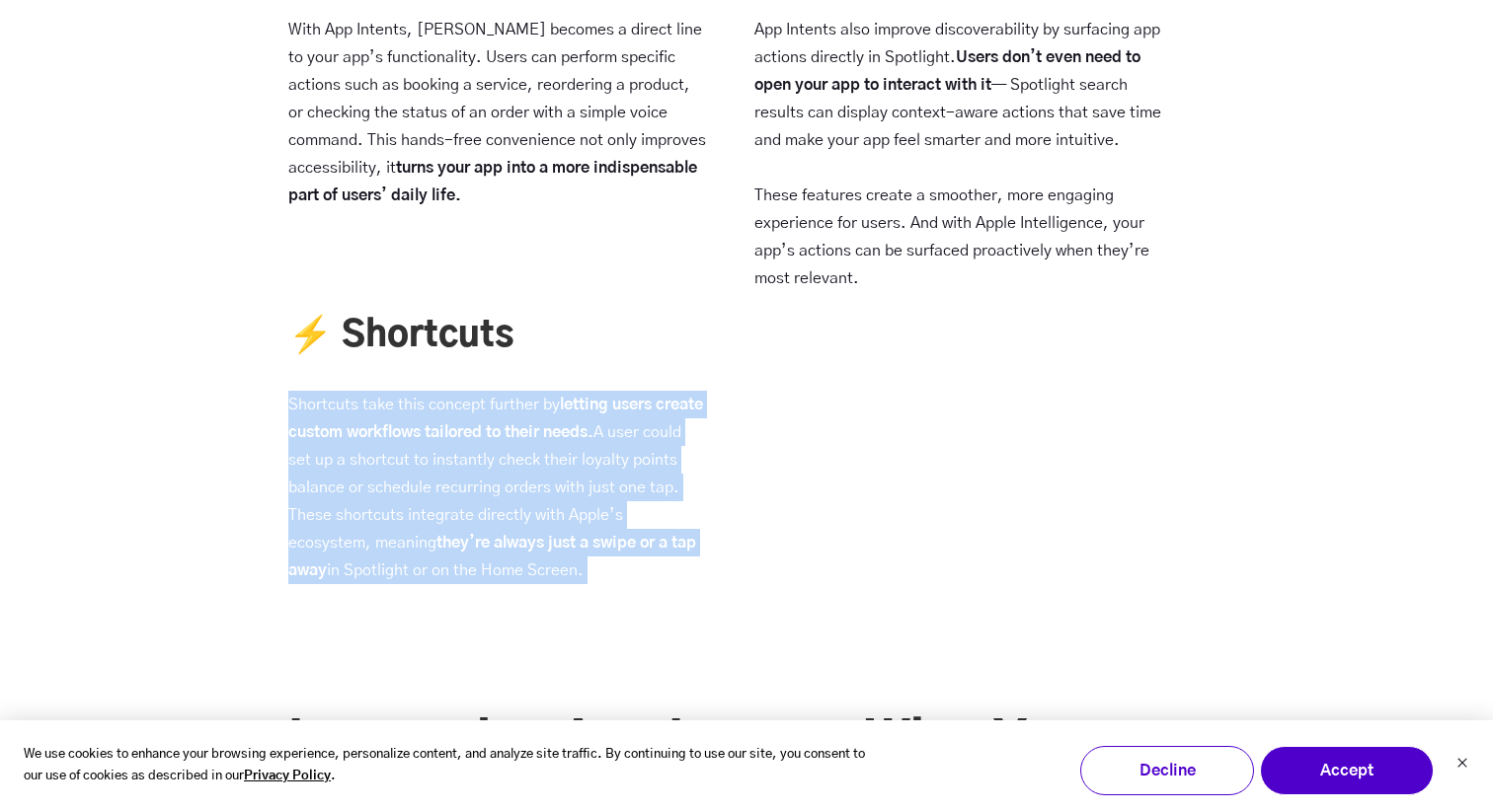
click at [409, 421] on p "Shortcuts take this concept further by letting users create custom workflows ta…" at bounding box center [497, 487] width 419 height 193
click at [409, 471] on p "Shortcuts take this concept further by letting users create custom workflows ta…" at bounding box center [497, 487] width 419 height 193
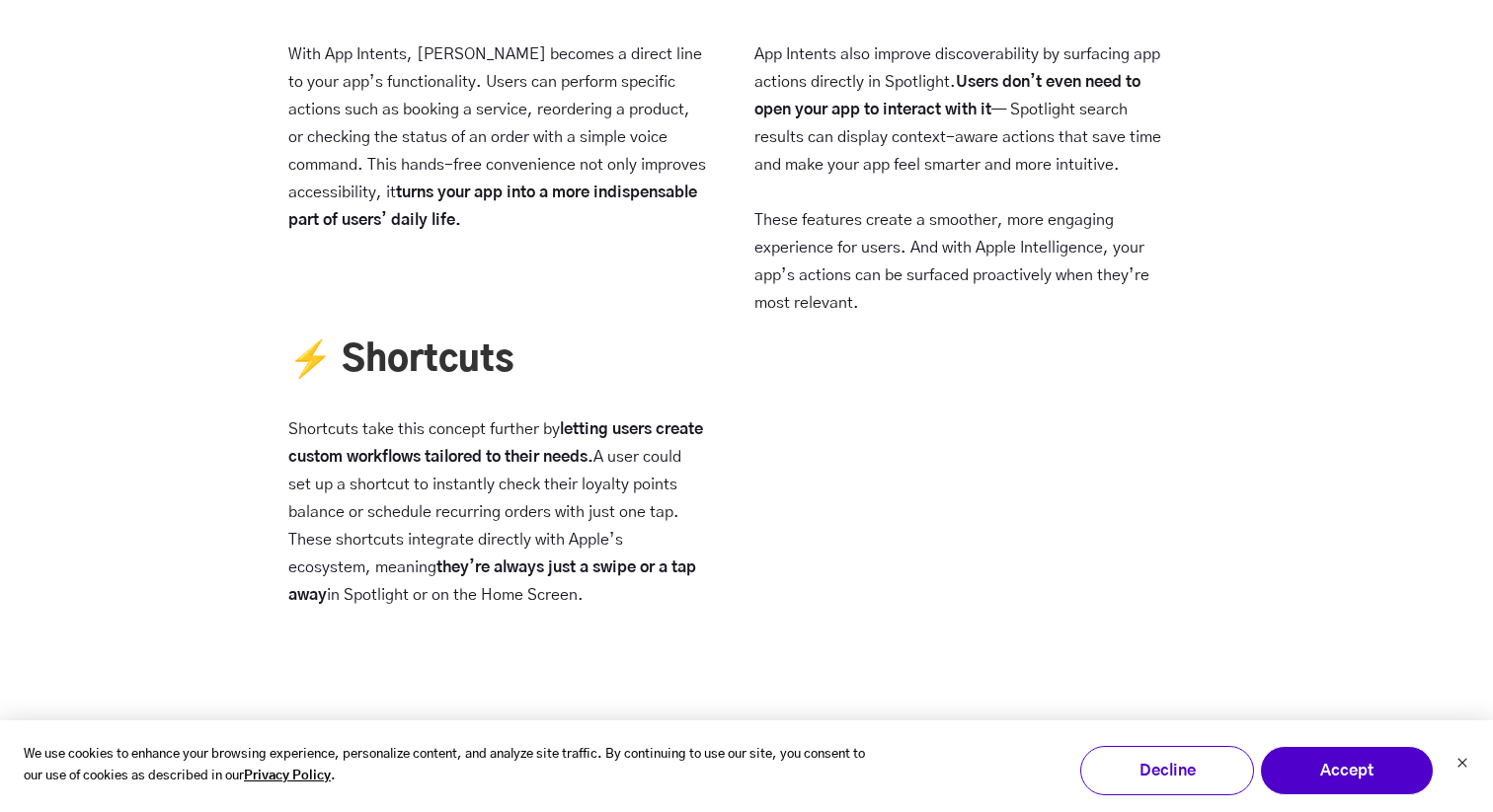
scroll to position [3634, 0]
click at [321, 488] on p "Shortcuts take this concept further by letting users create custom workflows ta…" at bounding box center [497, 515] width 419 height 193
click at [274, 494] on div "🗣️ Voice Commands With App Intents, Siri becomes a direct line to your app’s fu…" at bounding box center [746, 326] width 1493 height 724
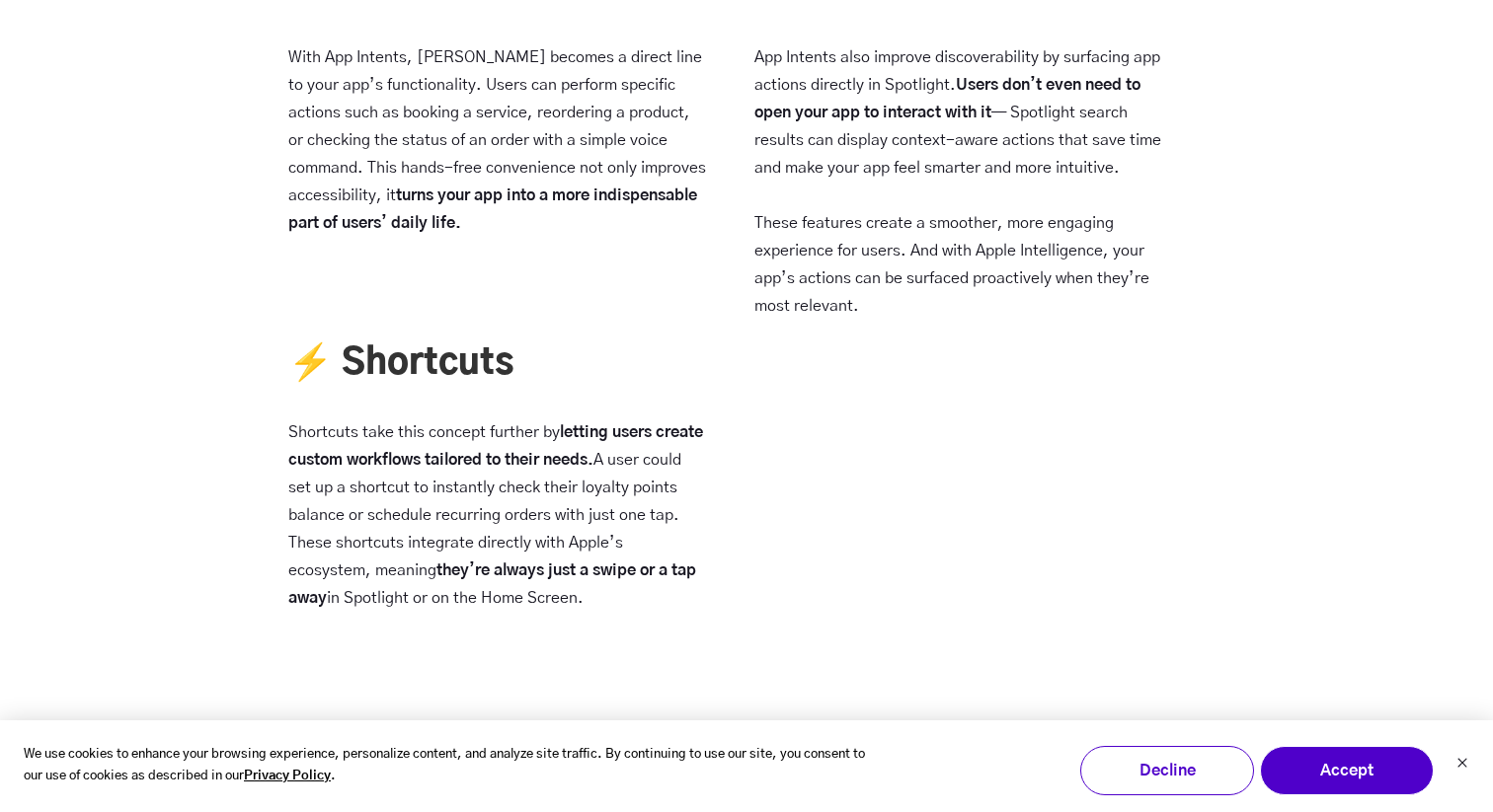
click at [311, 522] on p "Shortcuts take this concept further by letting users create custom workflows ta…" at bounding box center [497, 515] width 419 height 193
click at [263, 520] on div "🗣️ Voice Commands With App Intents, Siri becomes a direct line to your app’s fu…" at bounding box center [746, 326] width 1493 height 724
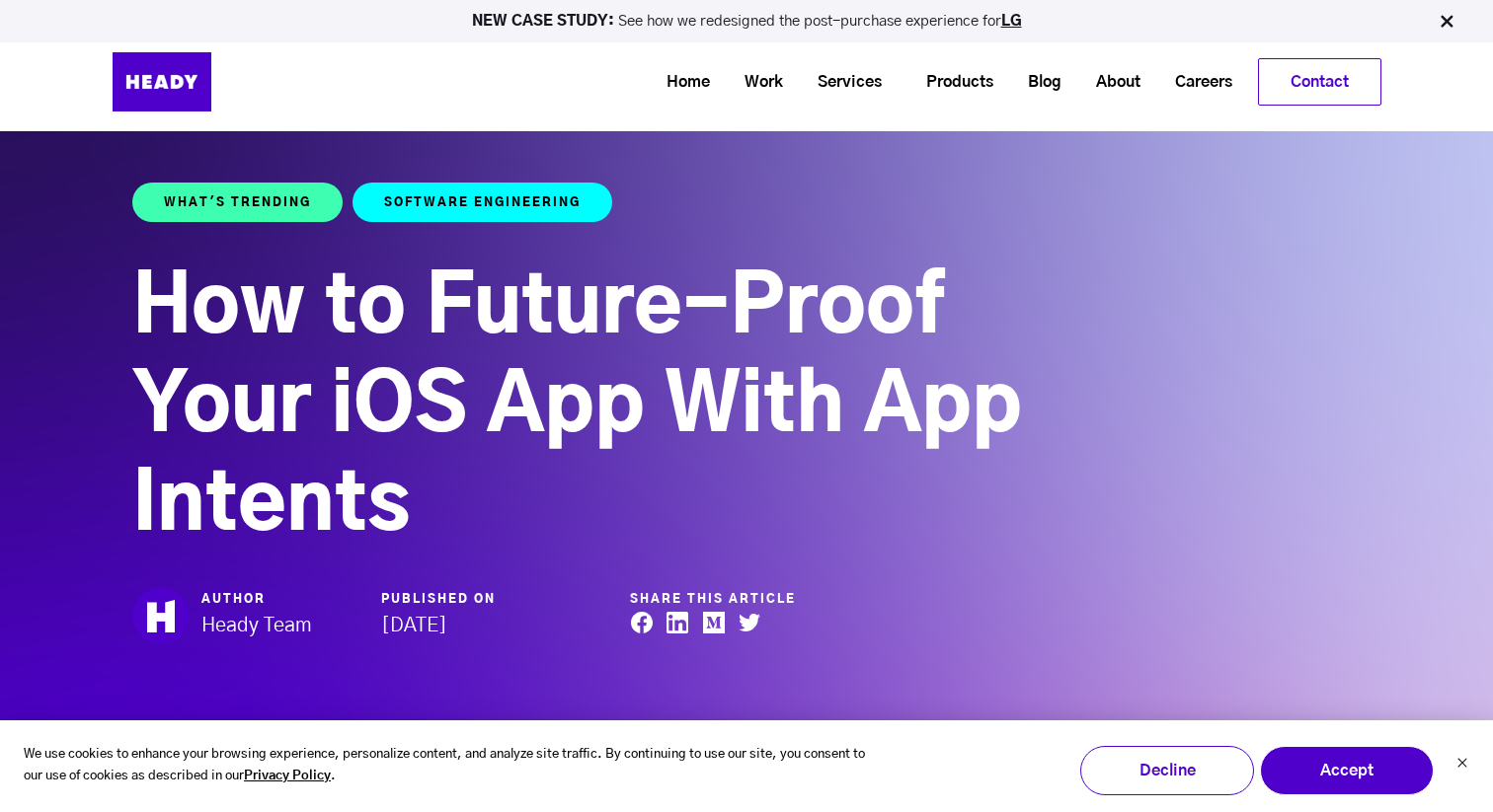
scroll to position [0, 0]
